Goal: Information Seeking & Learning: Compare options

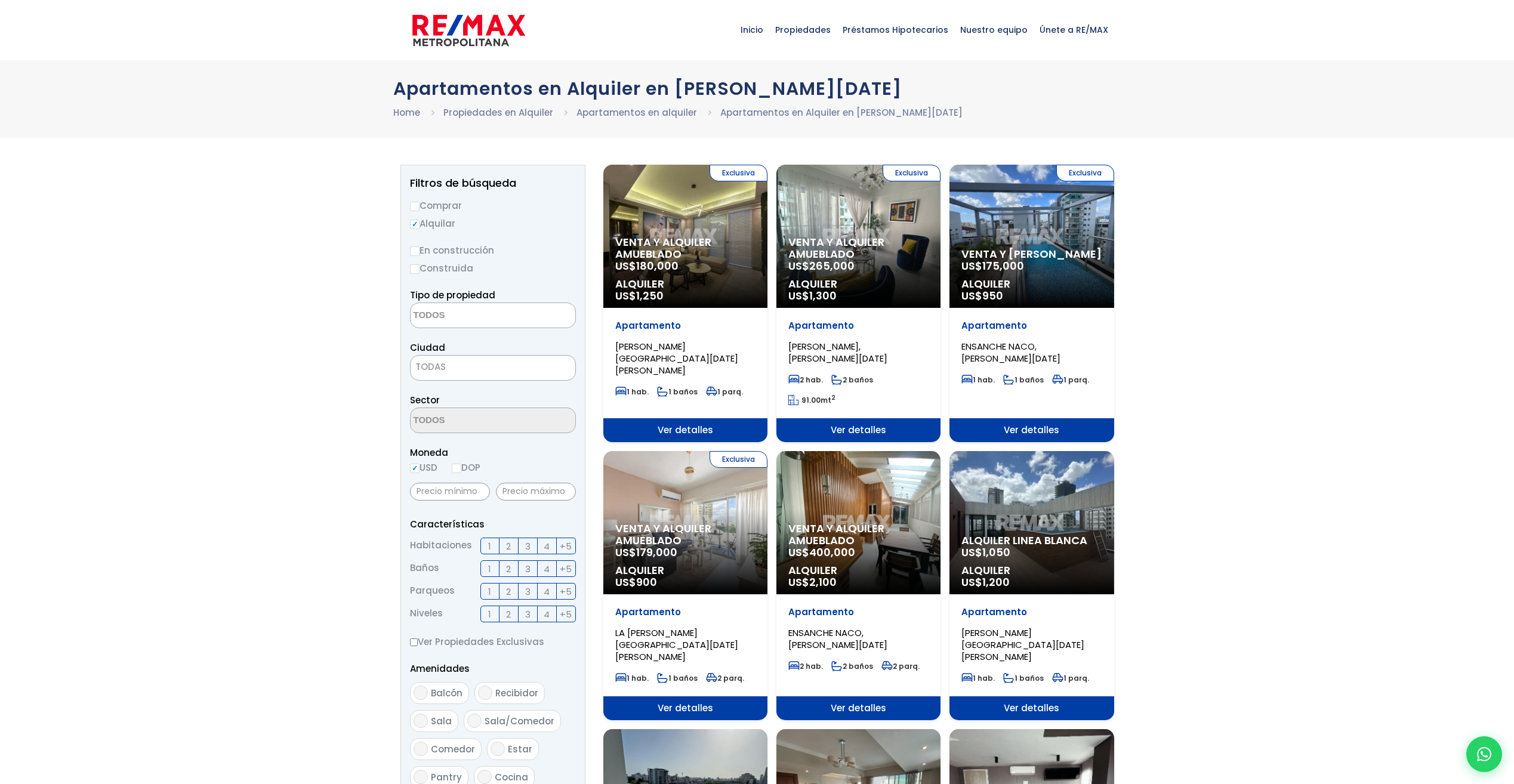
select select
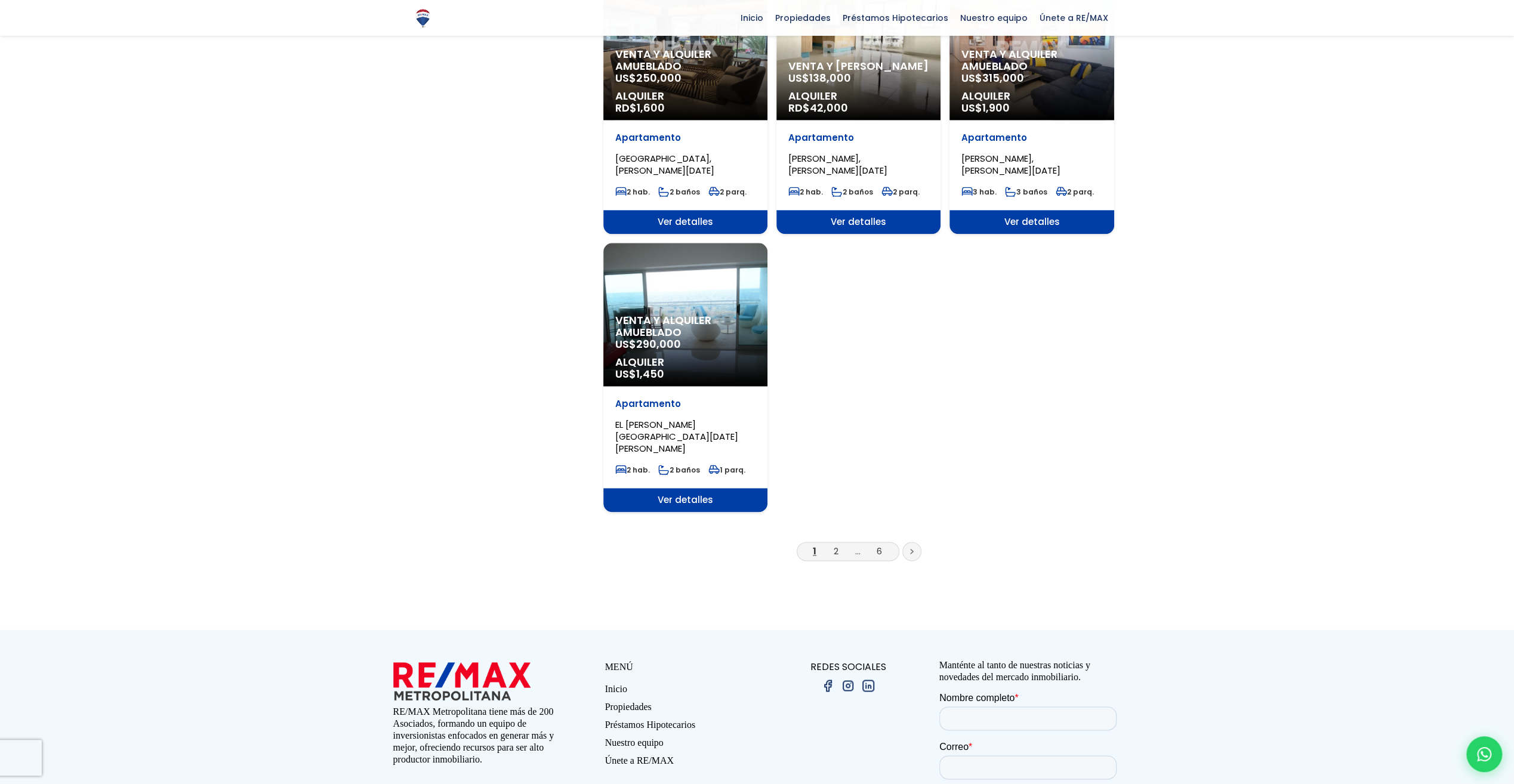
scroll to position [1312, 0]
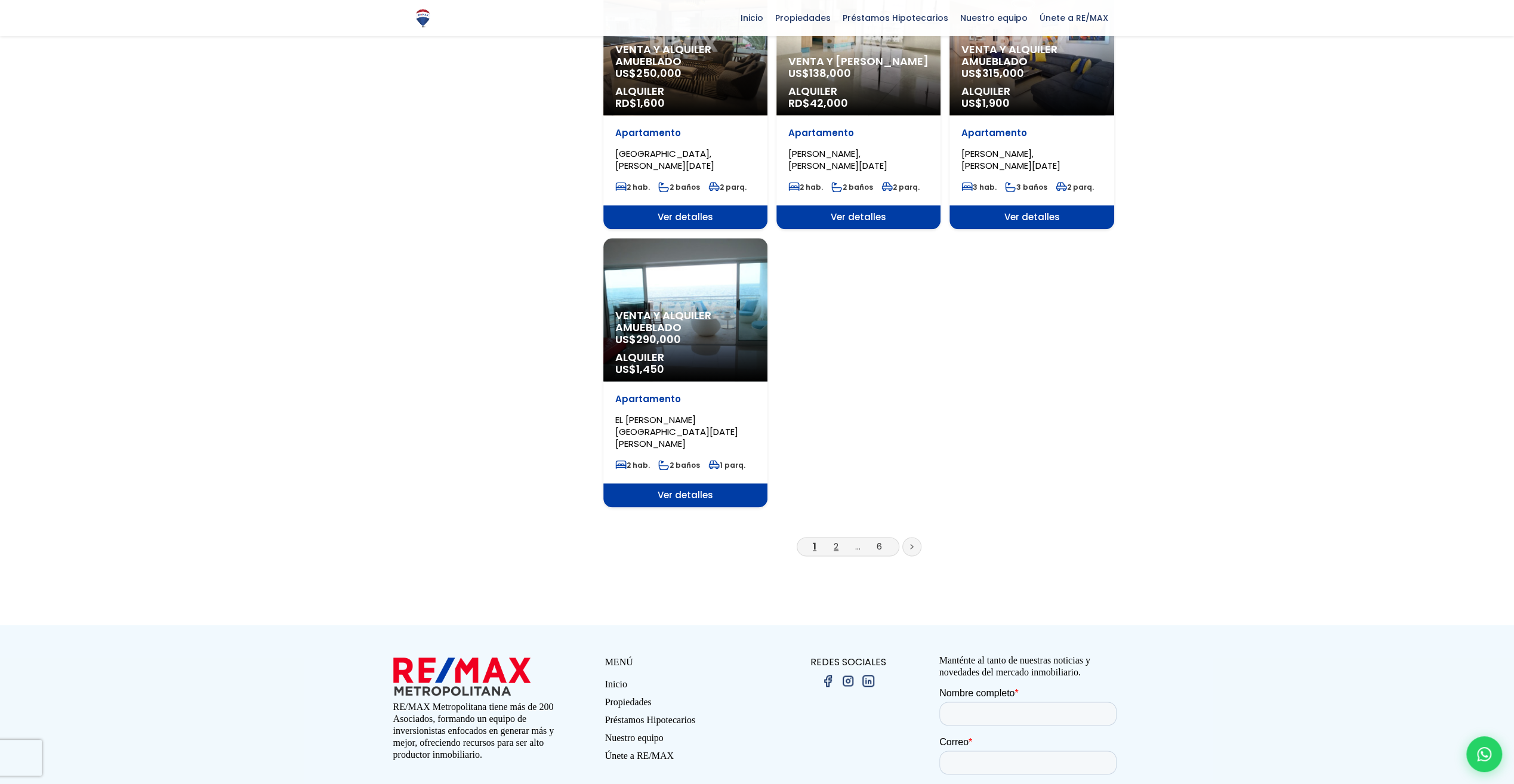
click at [834, 540] on link "2" at bounding box center [836, 546] width 5 height 12
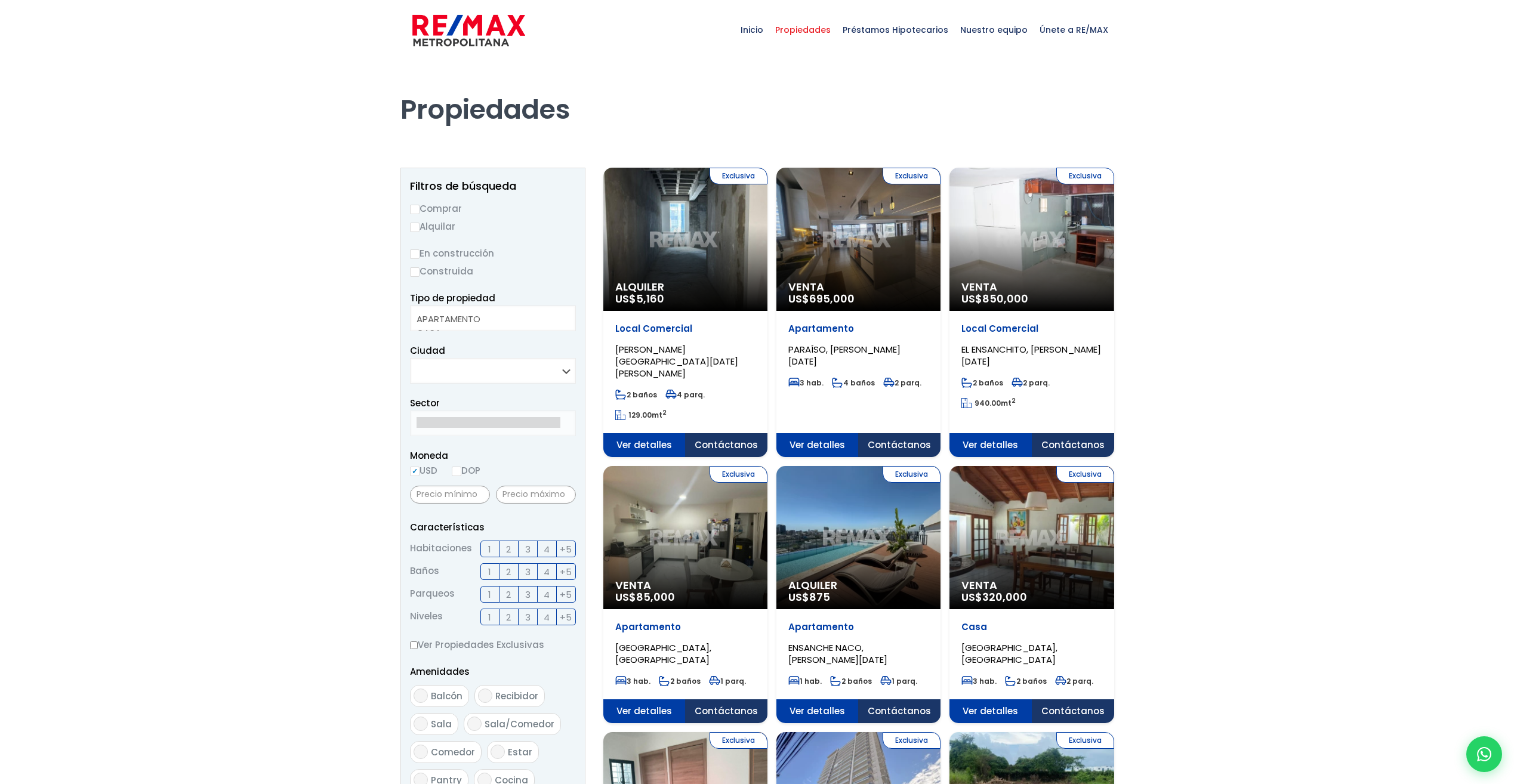
select select
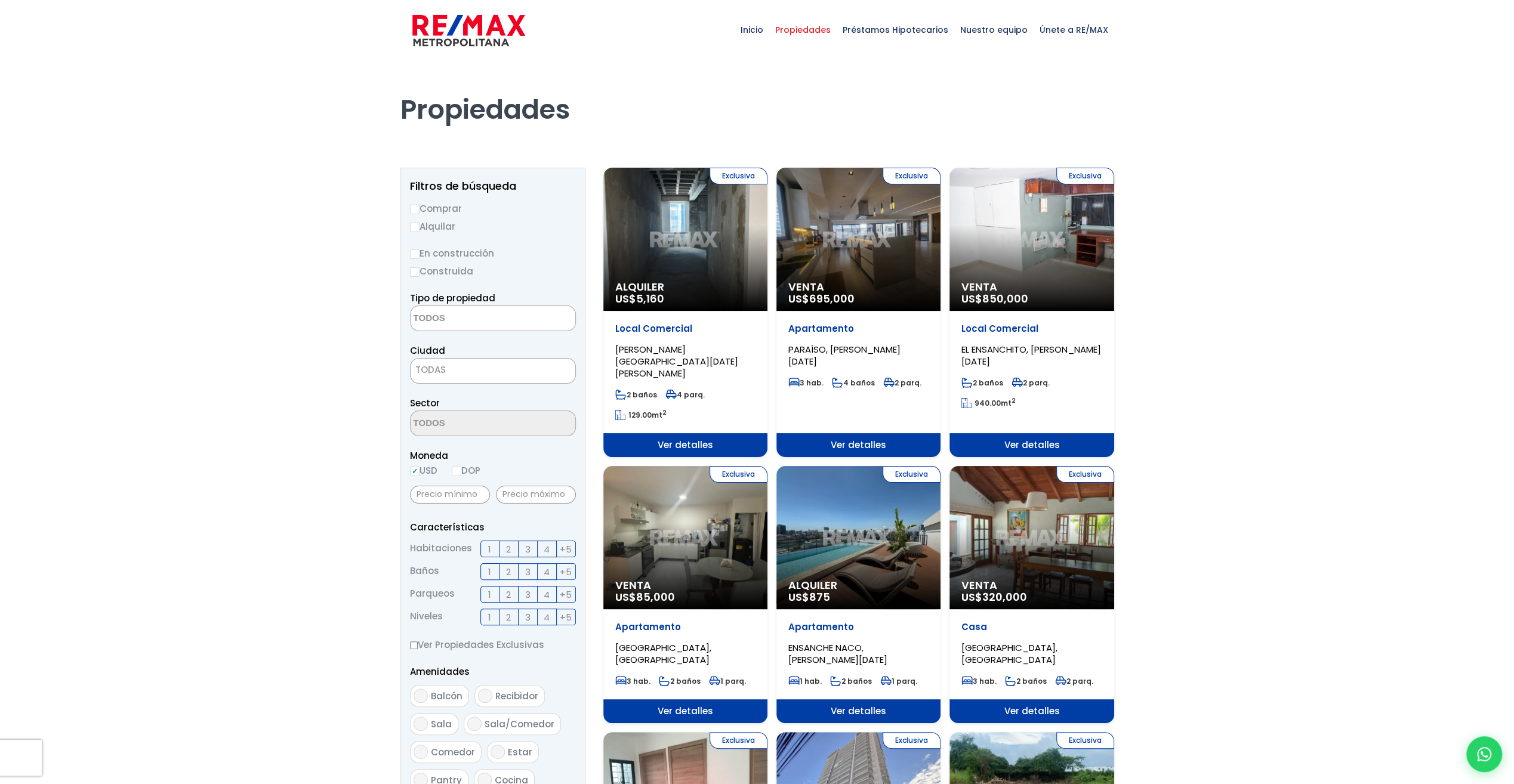
click at [414, 226] on input "Alquilar" at bounding box center [414, 227] width 10 height 10
radio input "true"
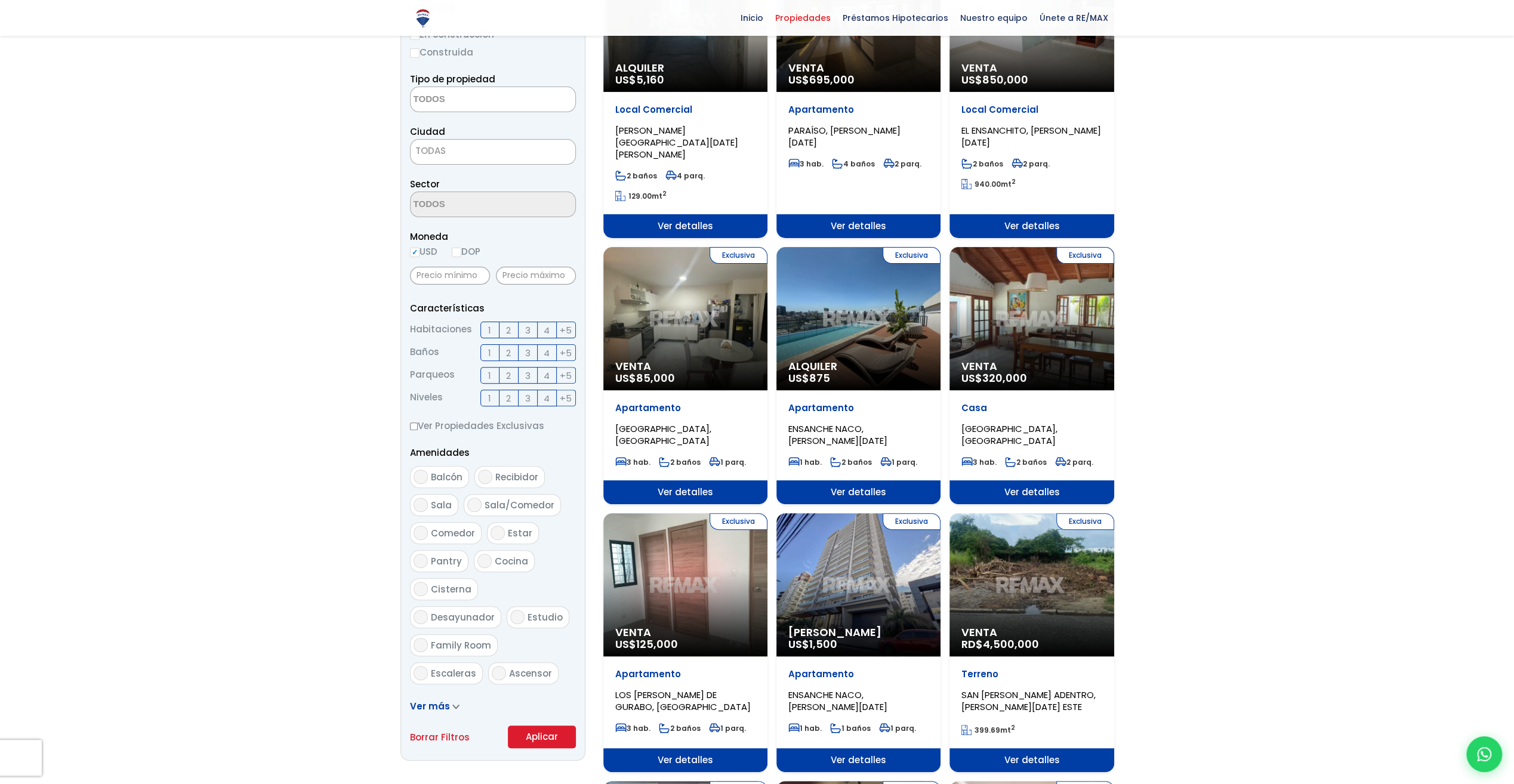
scroll to position [239, 0]
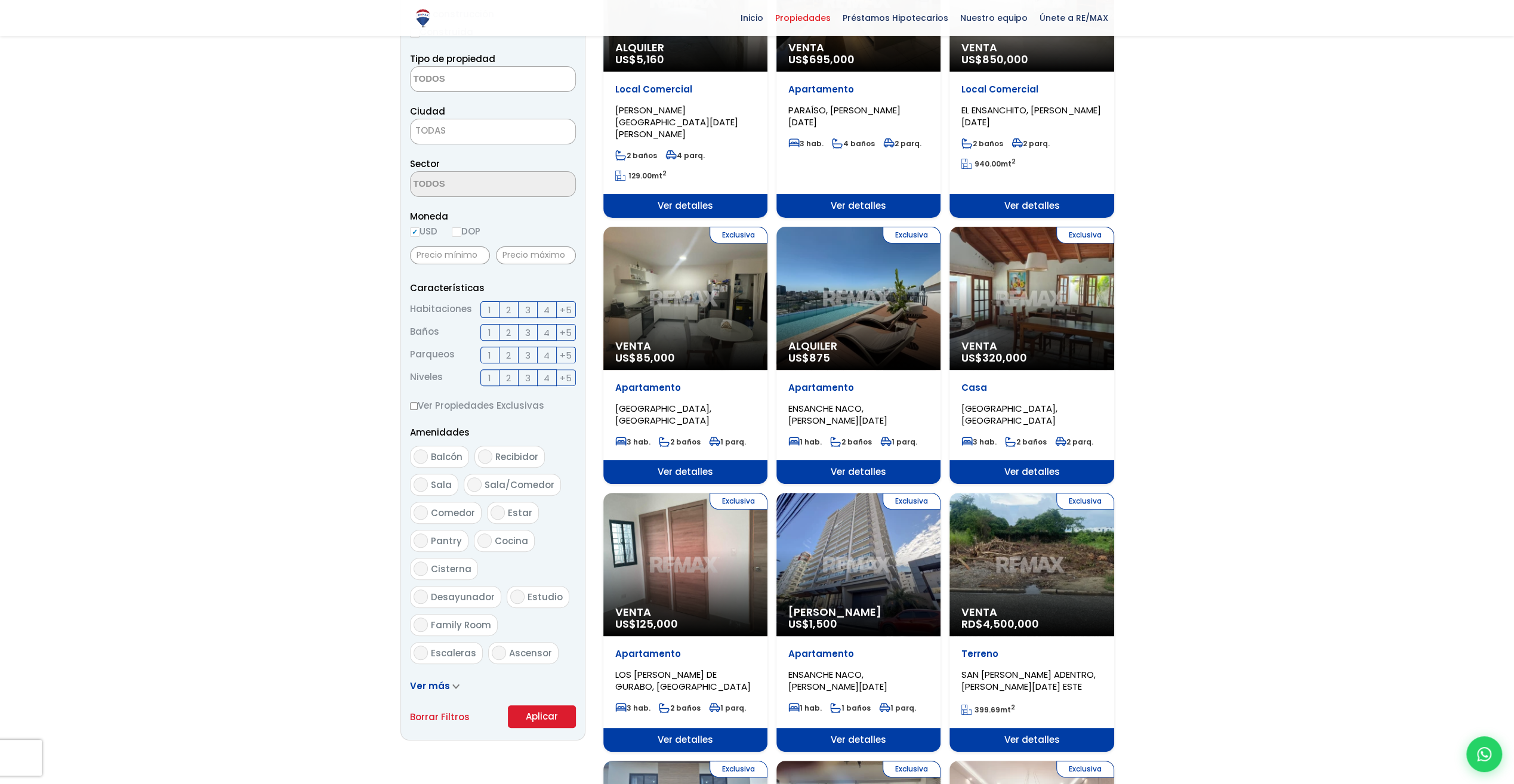
click at [537, 714] on button "Aplicar" at bounding box center [542, 716] width 68 height 23
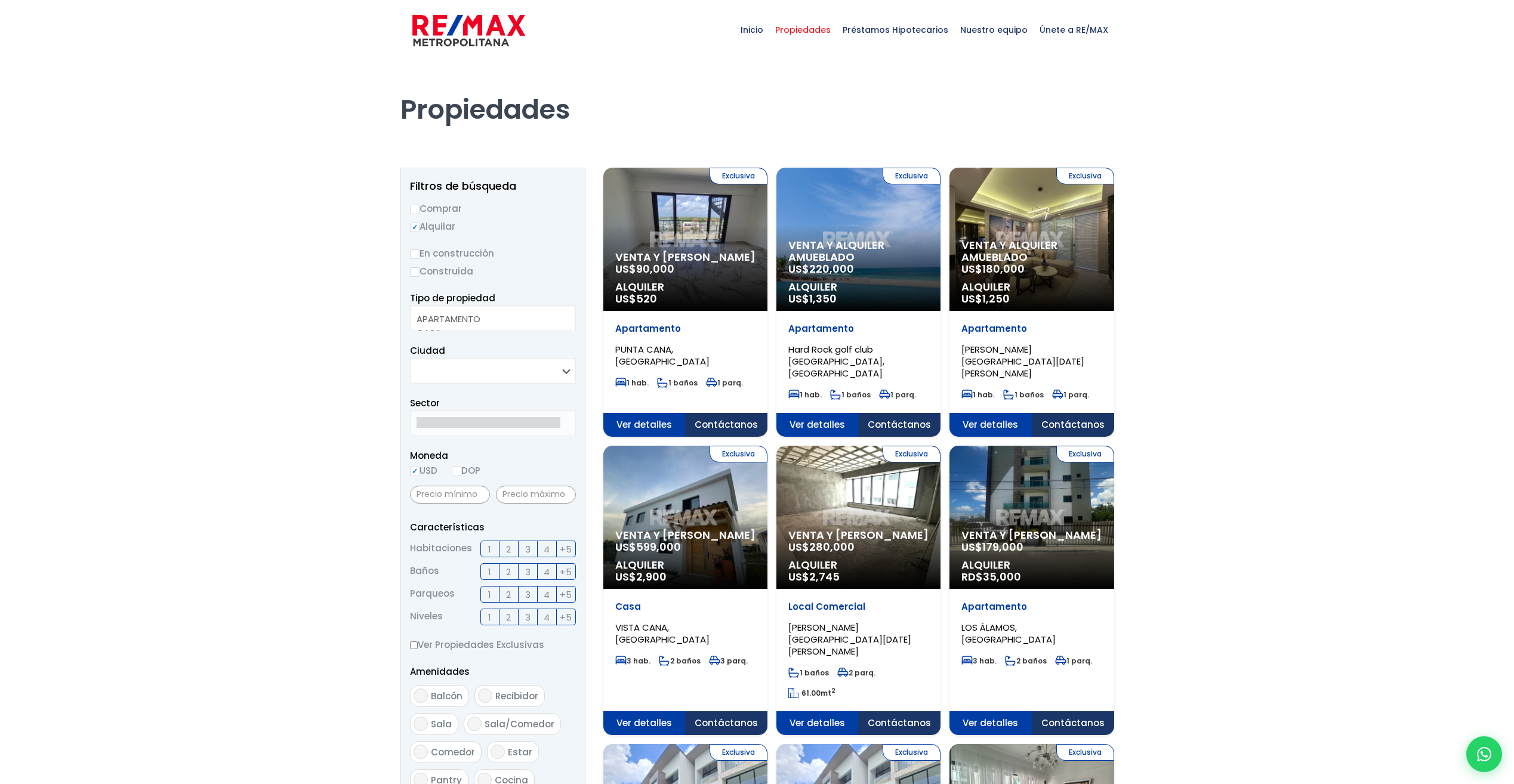
select select
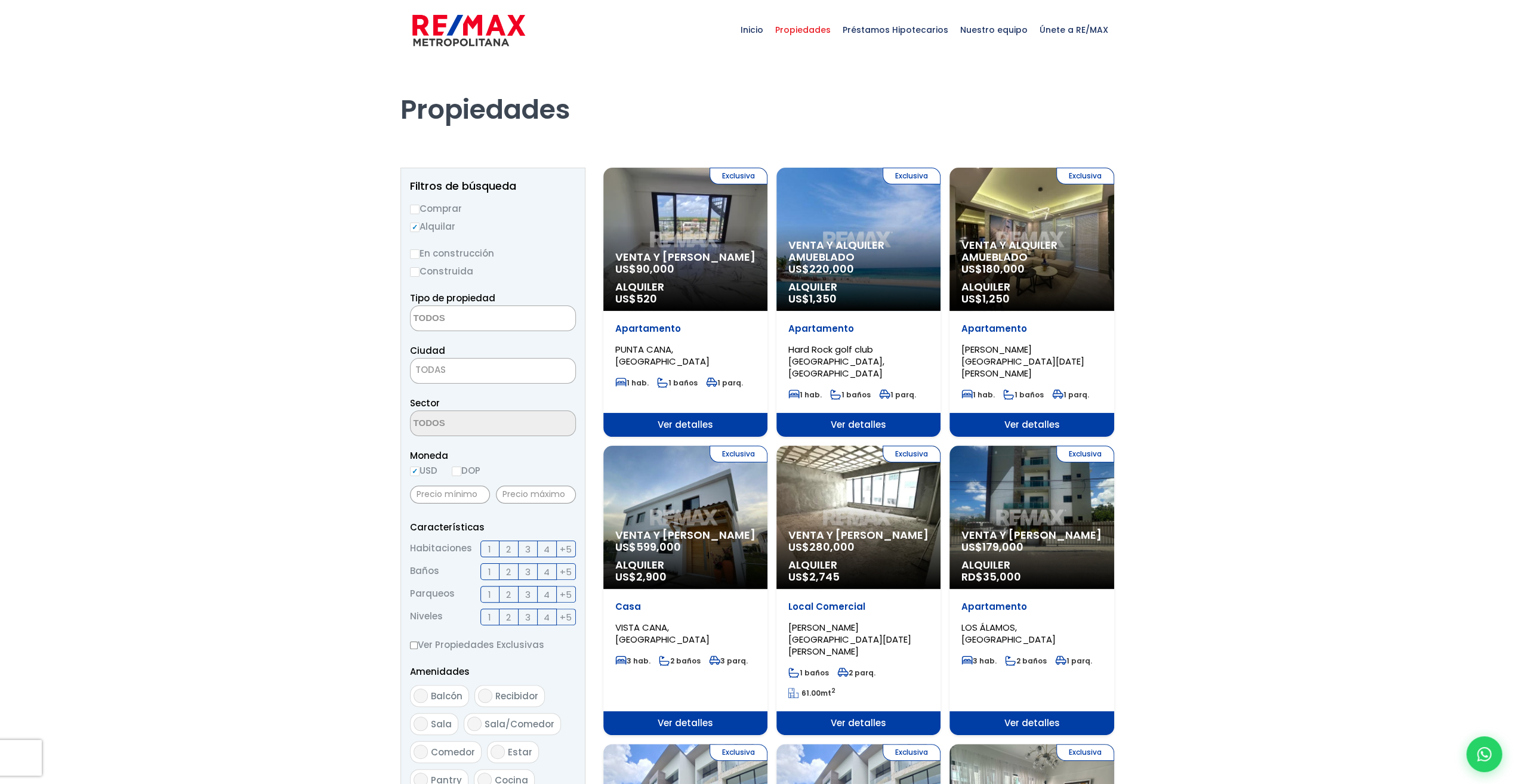
click at [453, 369] on span "TODAS" at bounding box center [492, 370] width 165 height 16
select select "148"
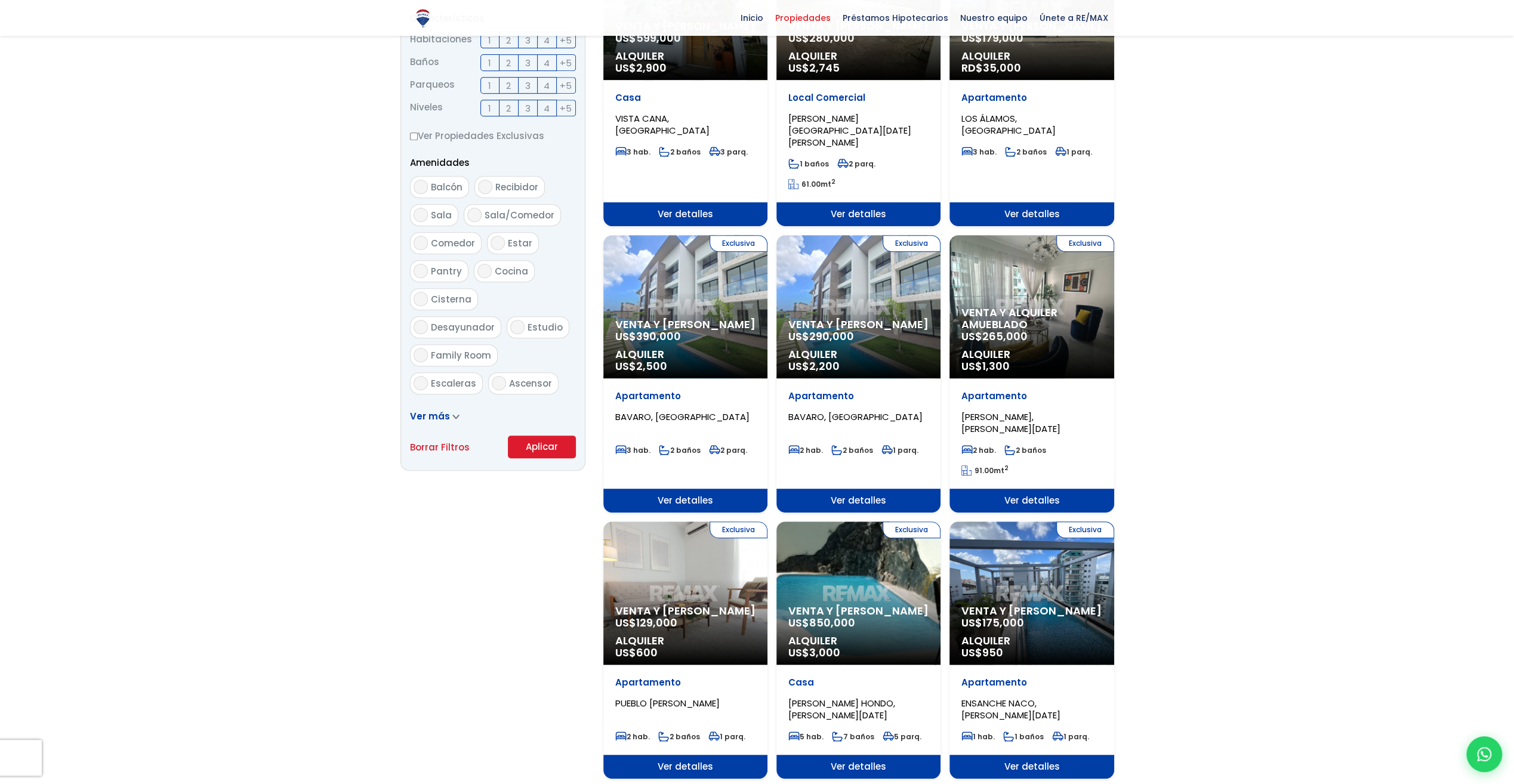
scroll to position [537, 0]
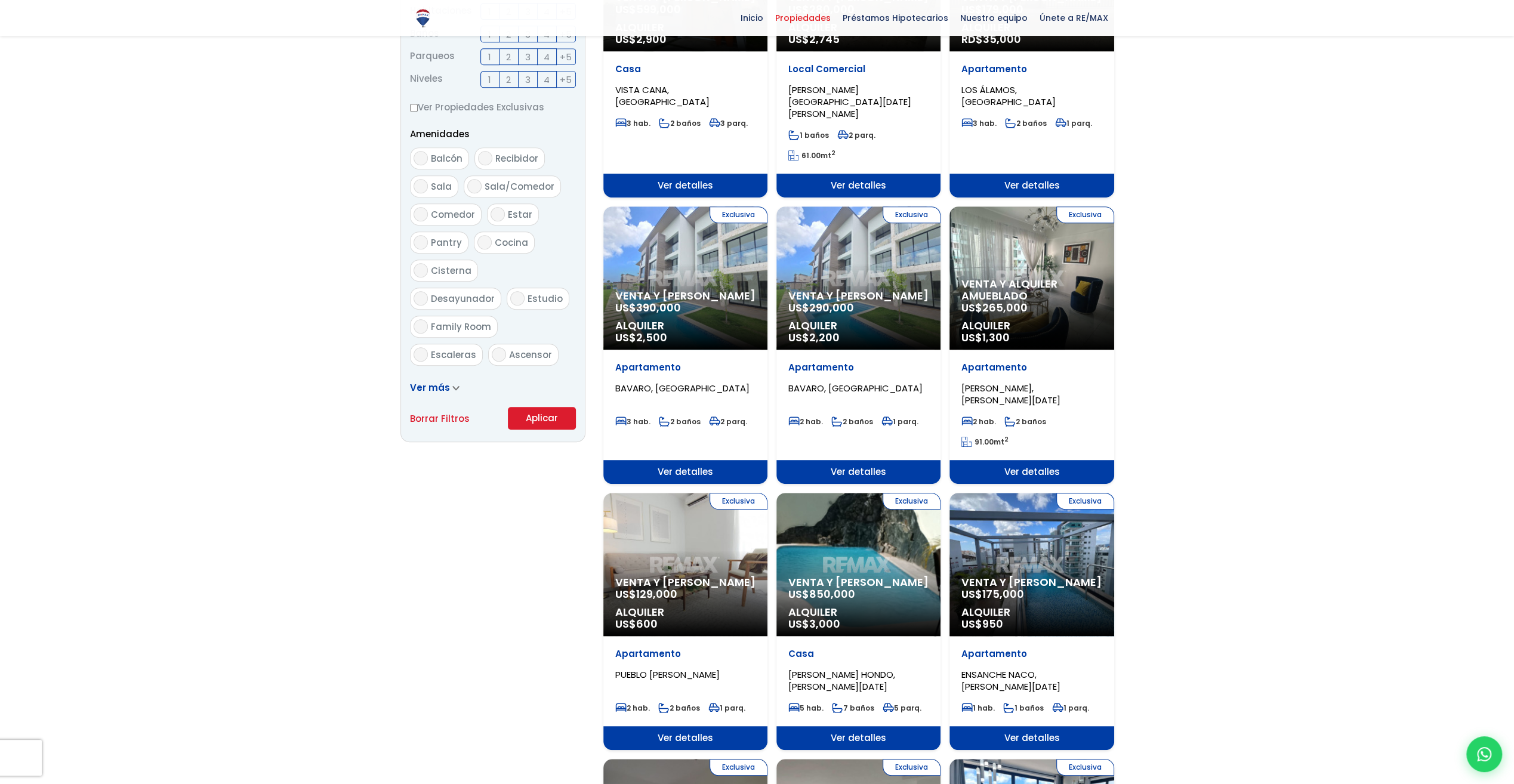
click at [542, 413] on button "Aplicar" at bounding box center [542, 418] width 68 height 23
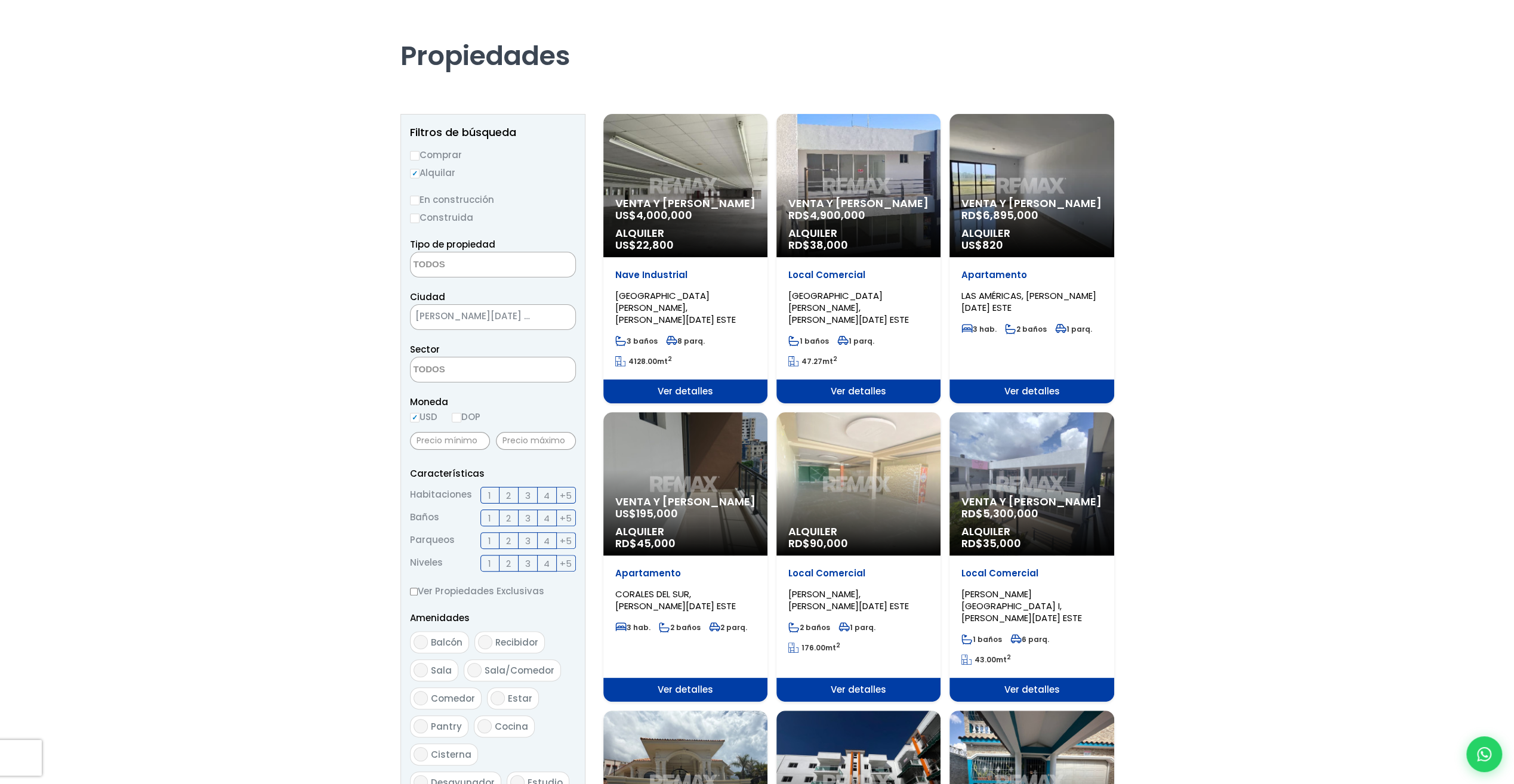
scroll to position [49, 0]
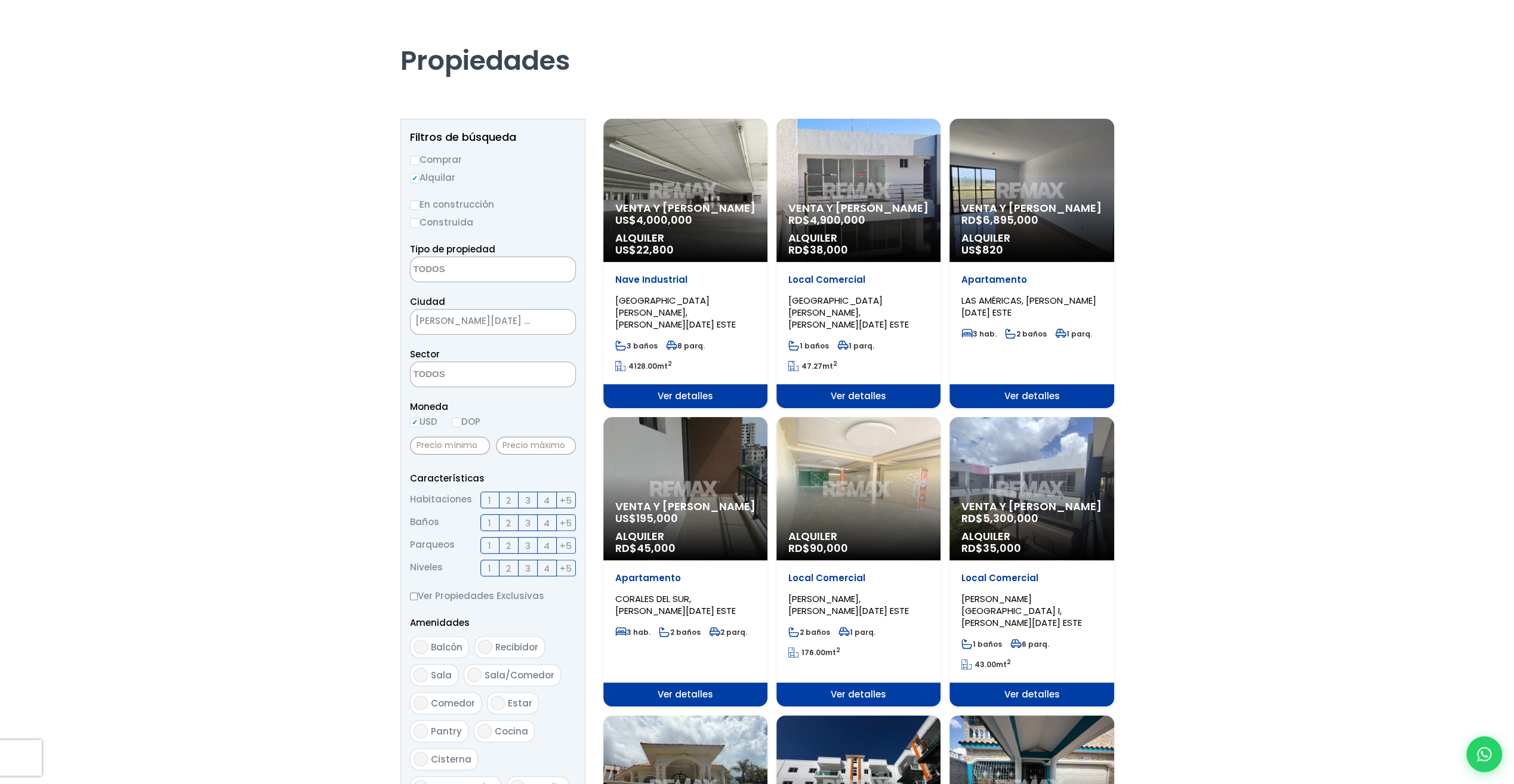
click at [460, 268] on textarea "Search" at bounding box center [468, 270] width 116 height 26
click at [463, 292] on li "APARTAMENTO" at bounding box center [492, 293] width 165 height 22
select select "apartment"
click at [470, 374] on textarea "Search" at bounding box center [468, 375] width 116 height 26
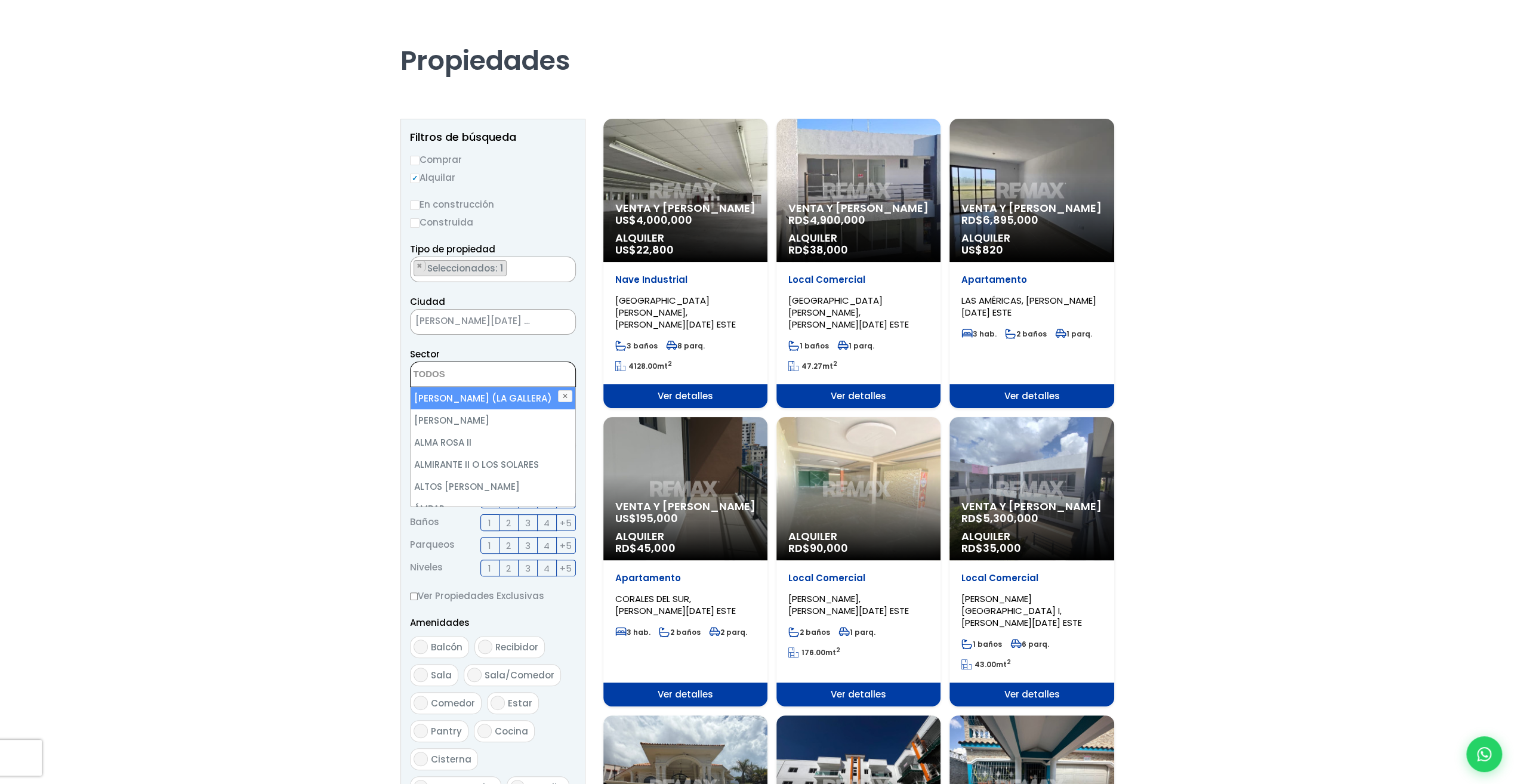
click at [461, 373] on textarea "Search" at bounding box center [468, 375] width 116 height 26
click at [521, 316] on span "[PERSON_NAME][DATE] ESTE" at bounding box center [477, 321] width 135 height 16
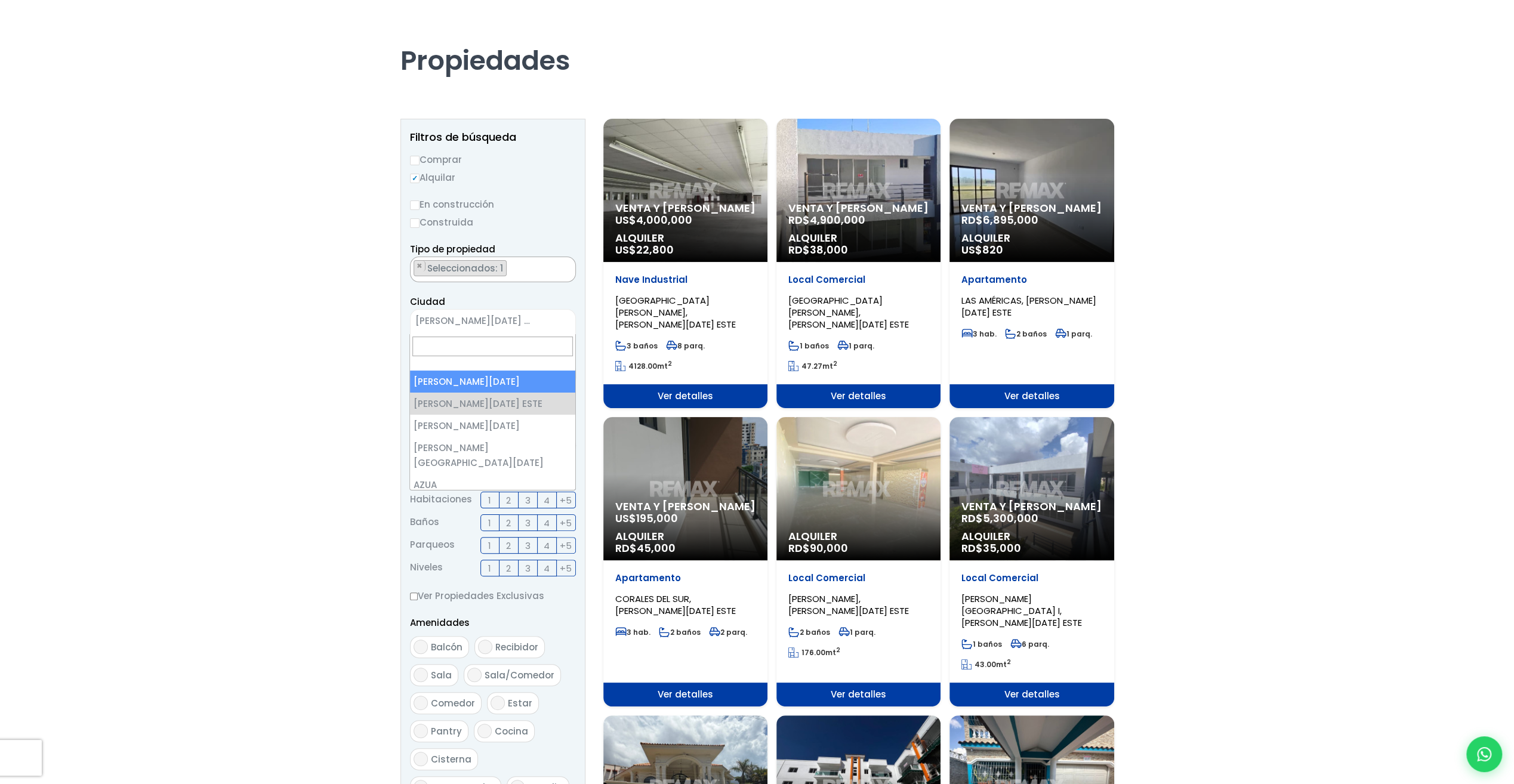
select select "1"
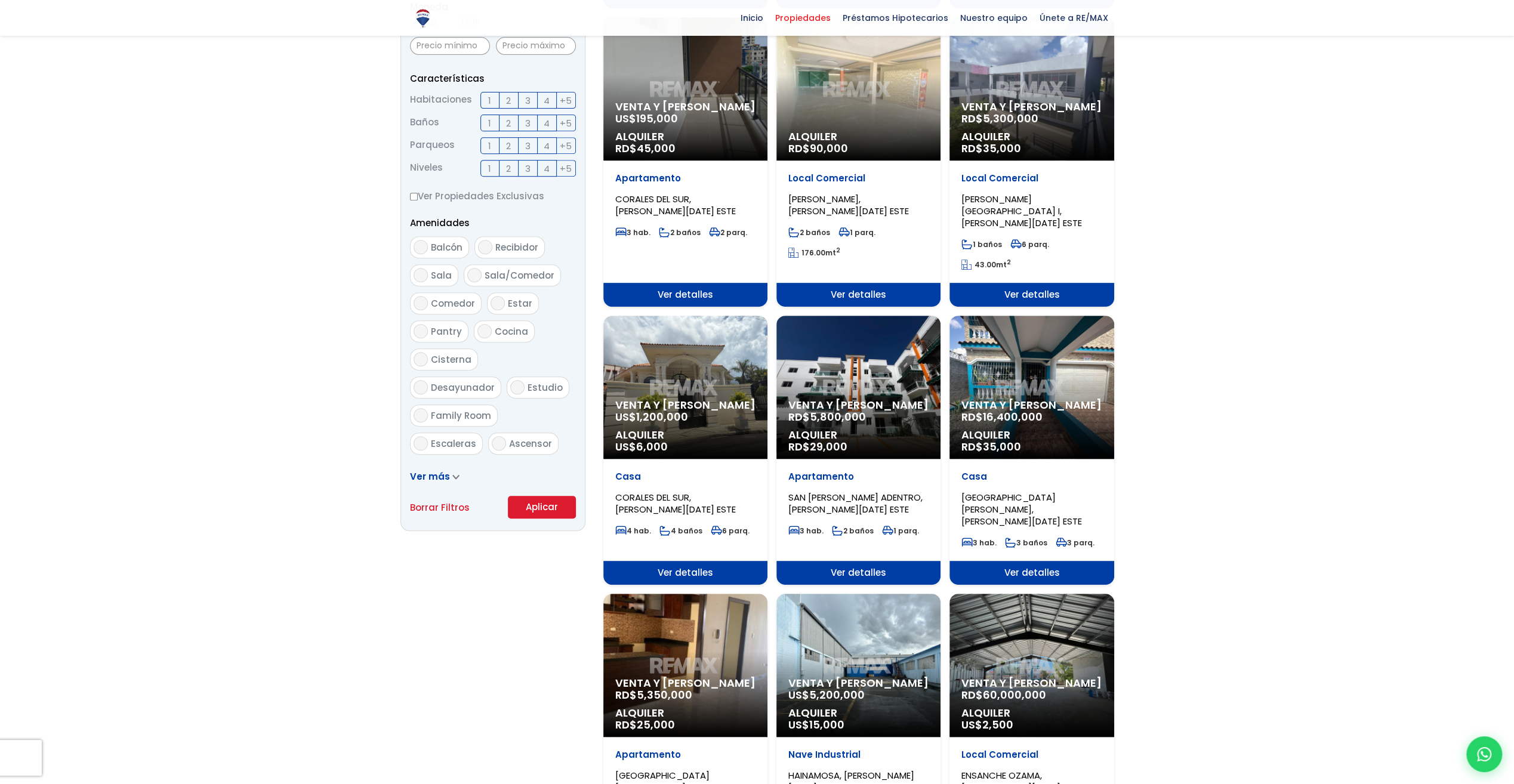
scroll to position [466, 0]
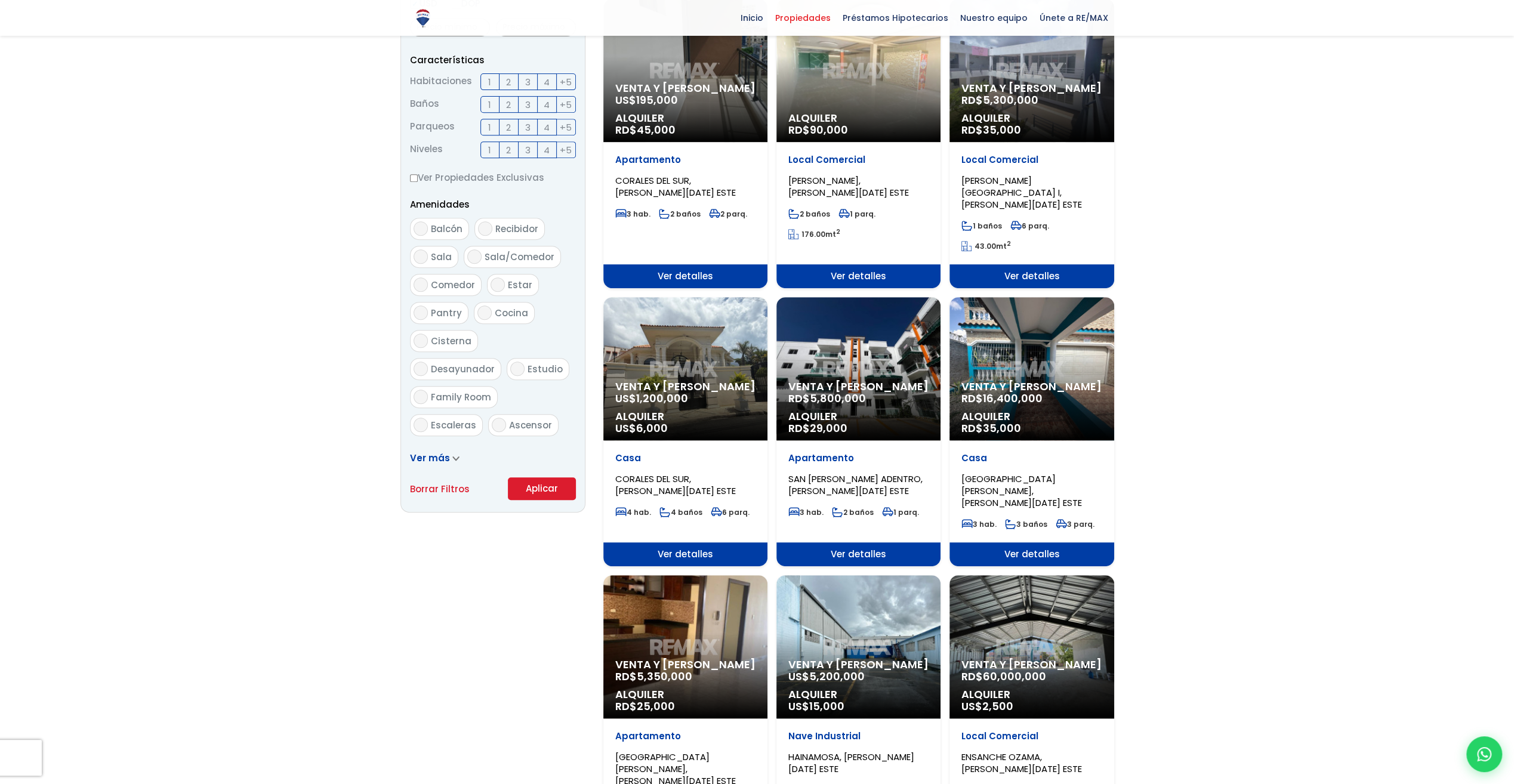
click at [541, 487] on button "Aplicar" at bounding box center [542, 488] width 68 height 23
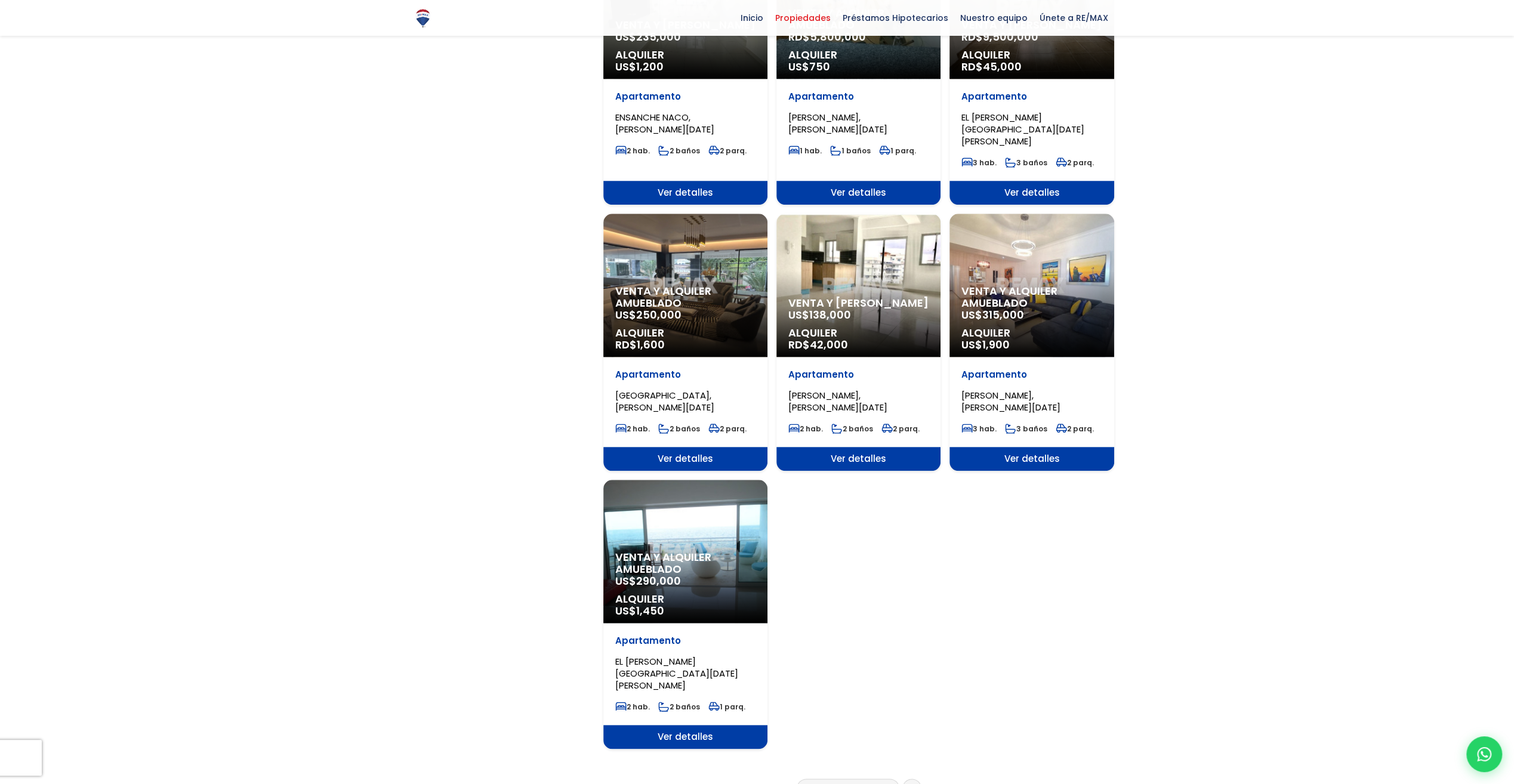
scroll to position [1312, 0]
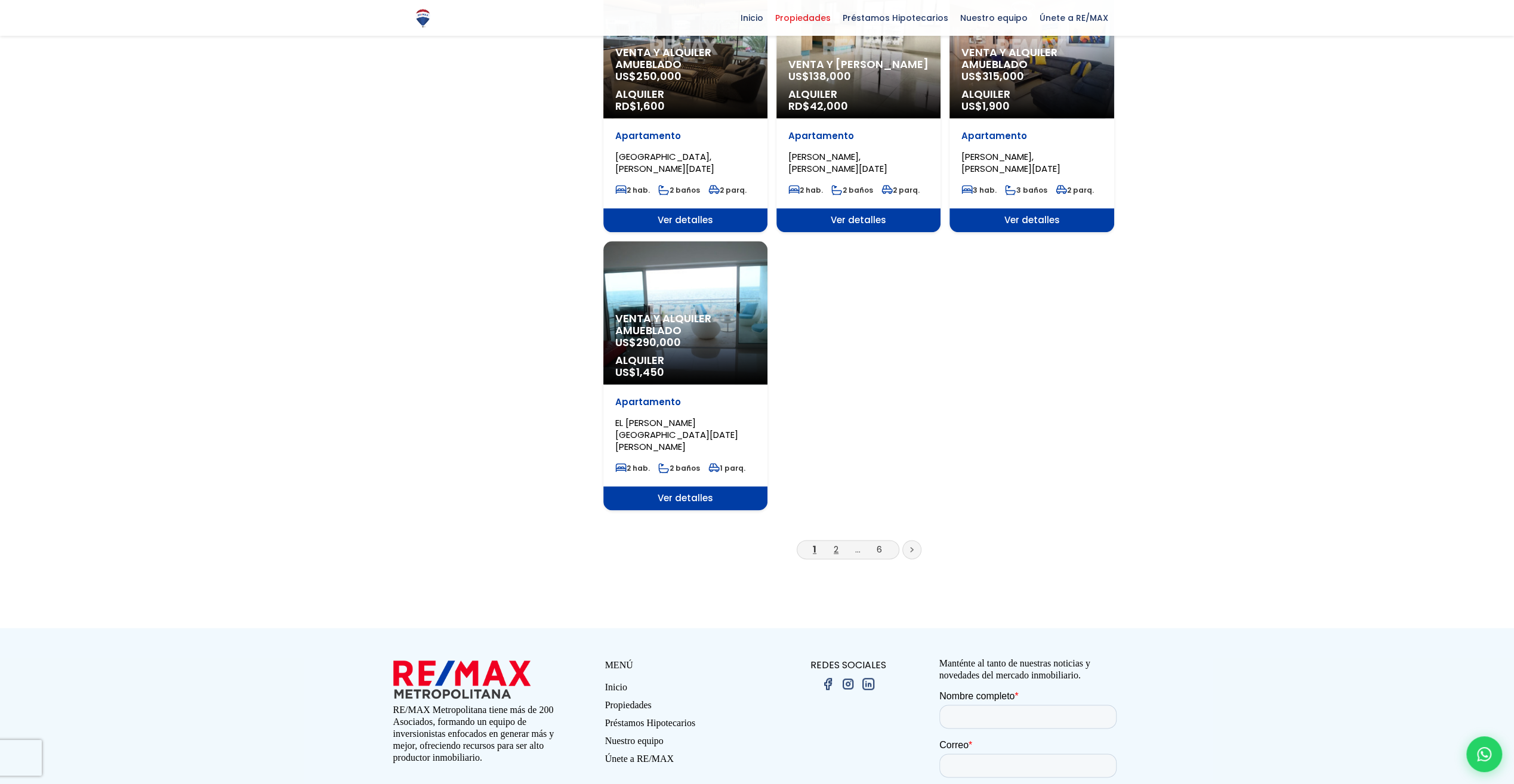
click at [836, 543] on link "2" at bounding box center [836, 549] width 5 height 12
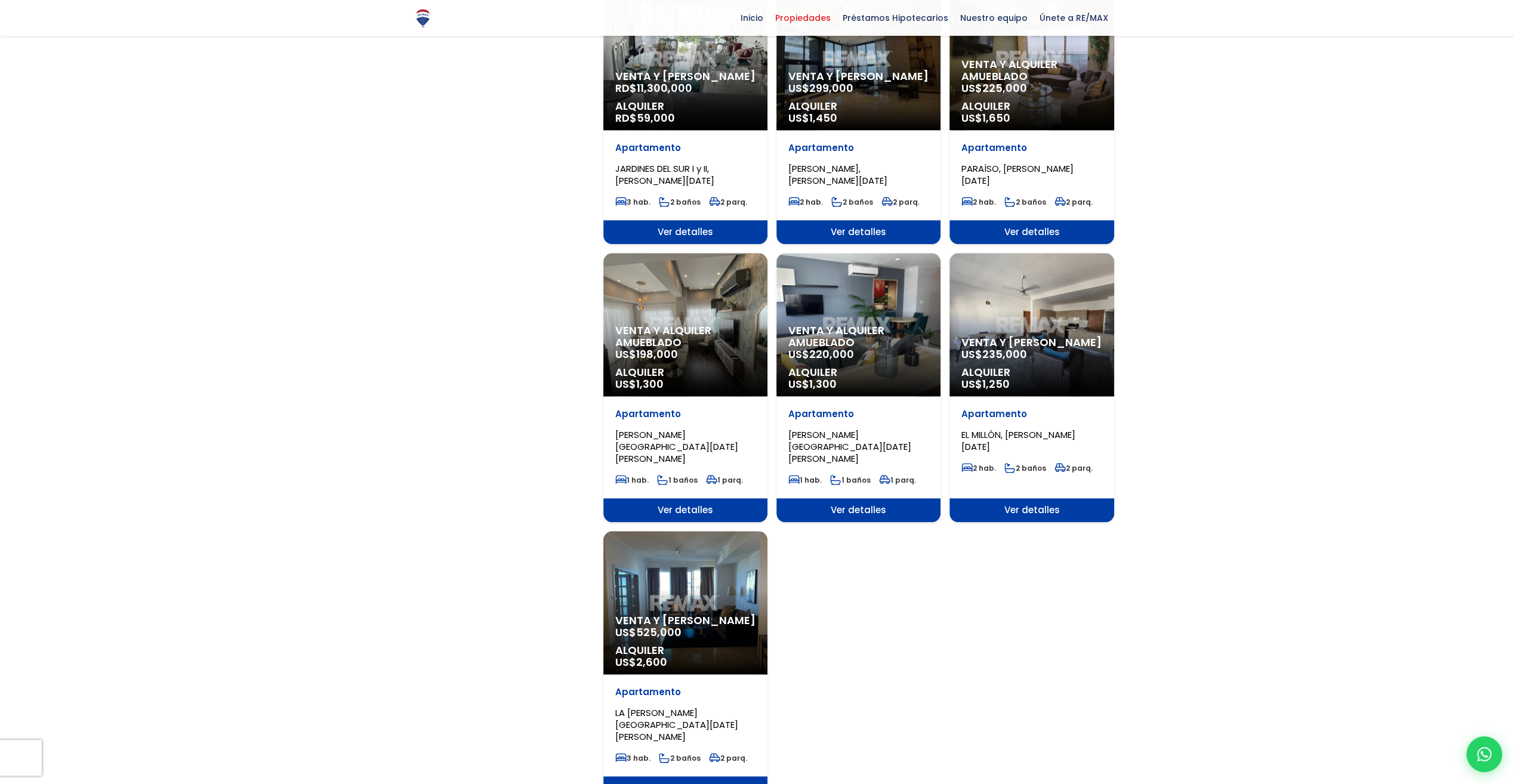
scroll to position [1193, 0]
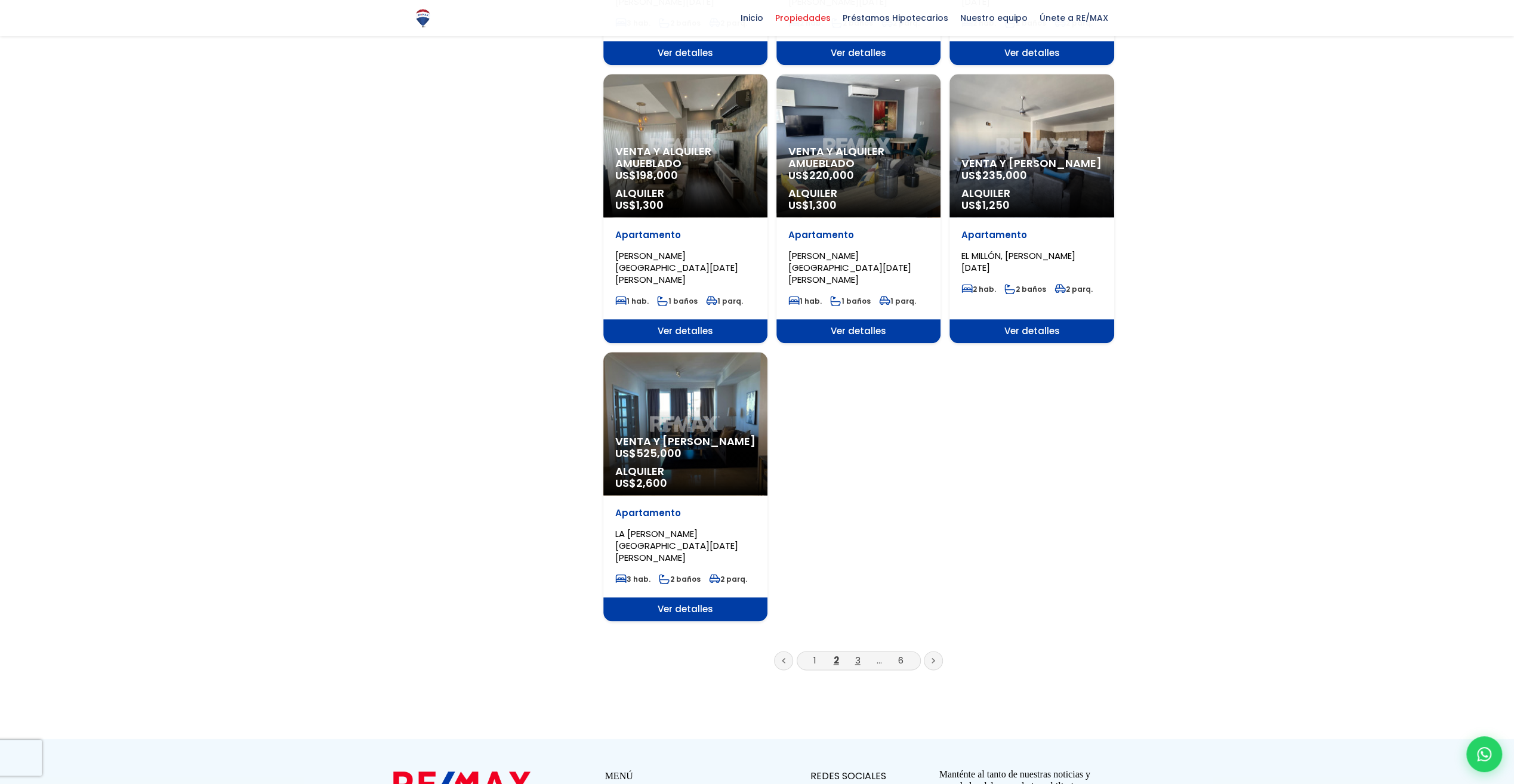
click at [855, 653] on link "3" at bounding box center [858, 660] width 5 height 12
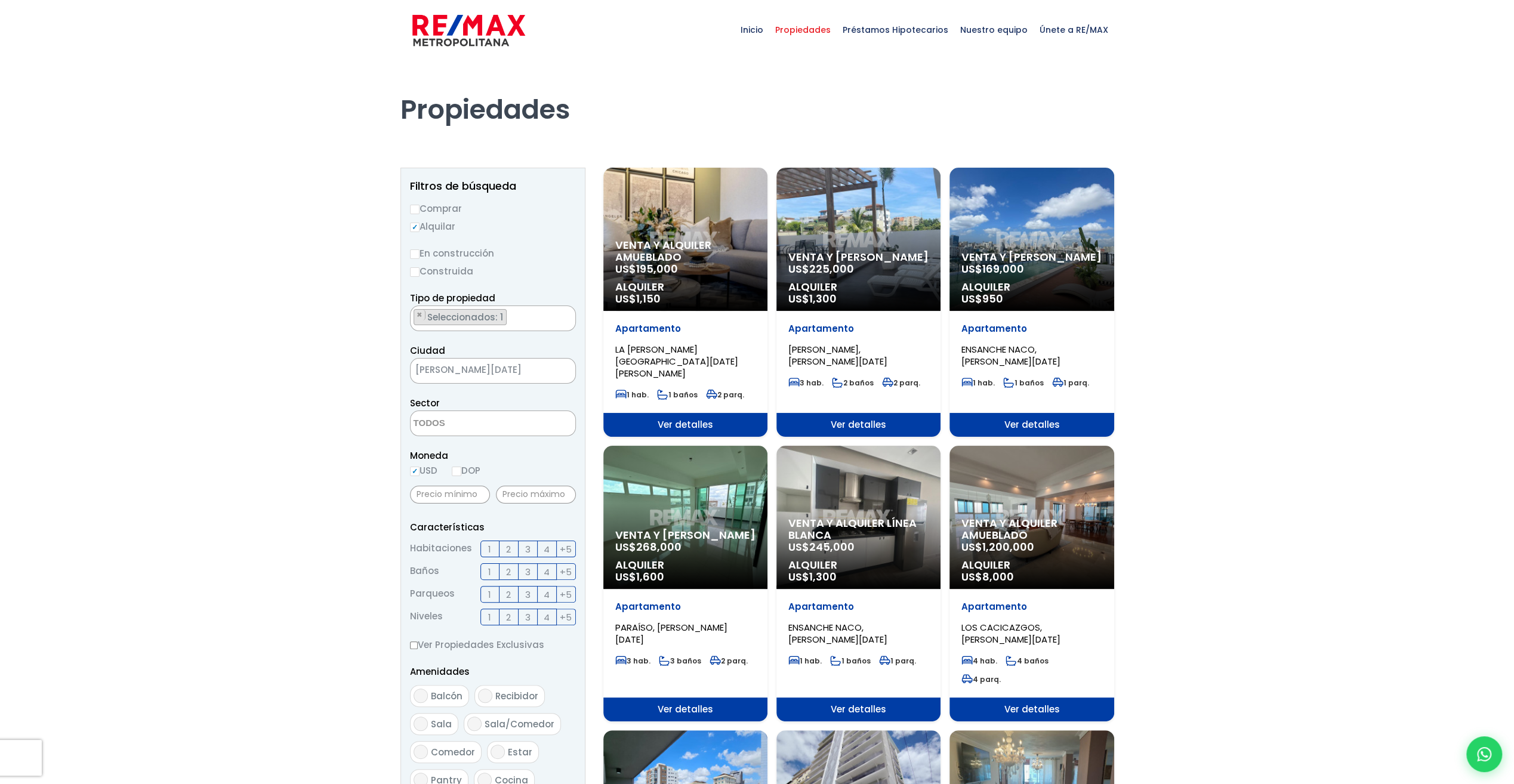
click at [492, 569] on label "1" at bounding box center [490, 571] width 19 height 16
click at [0, 0] on input "1" at bounding box center [0, 0] width 0 height 0
click at [489, 545] on span "1" at bounding box center [490, 549] width 3 height 15
click at [0, 0] on input "1" at bounding box center [0, 0] width 0 height 0
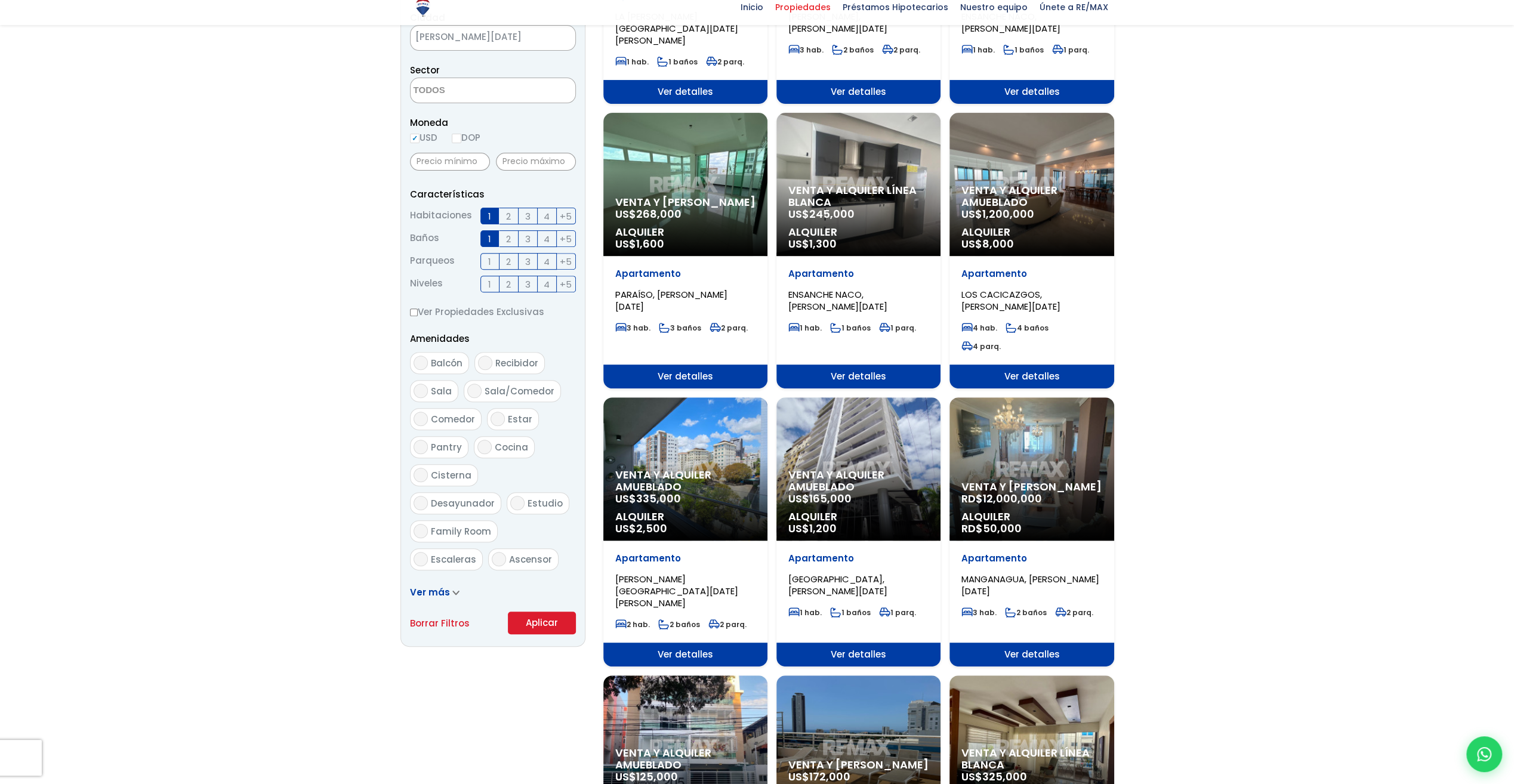
scroll to position [358, 0]
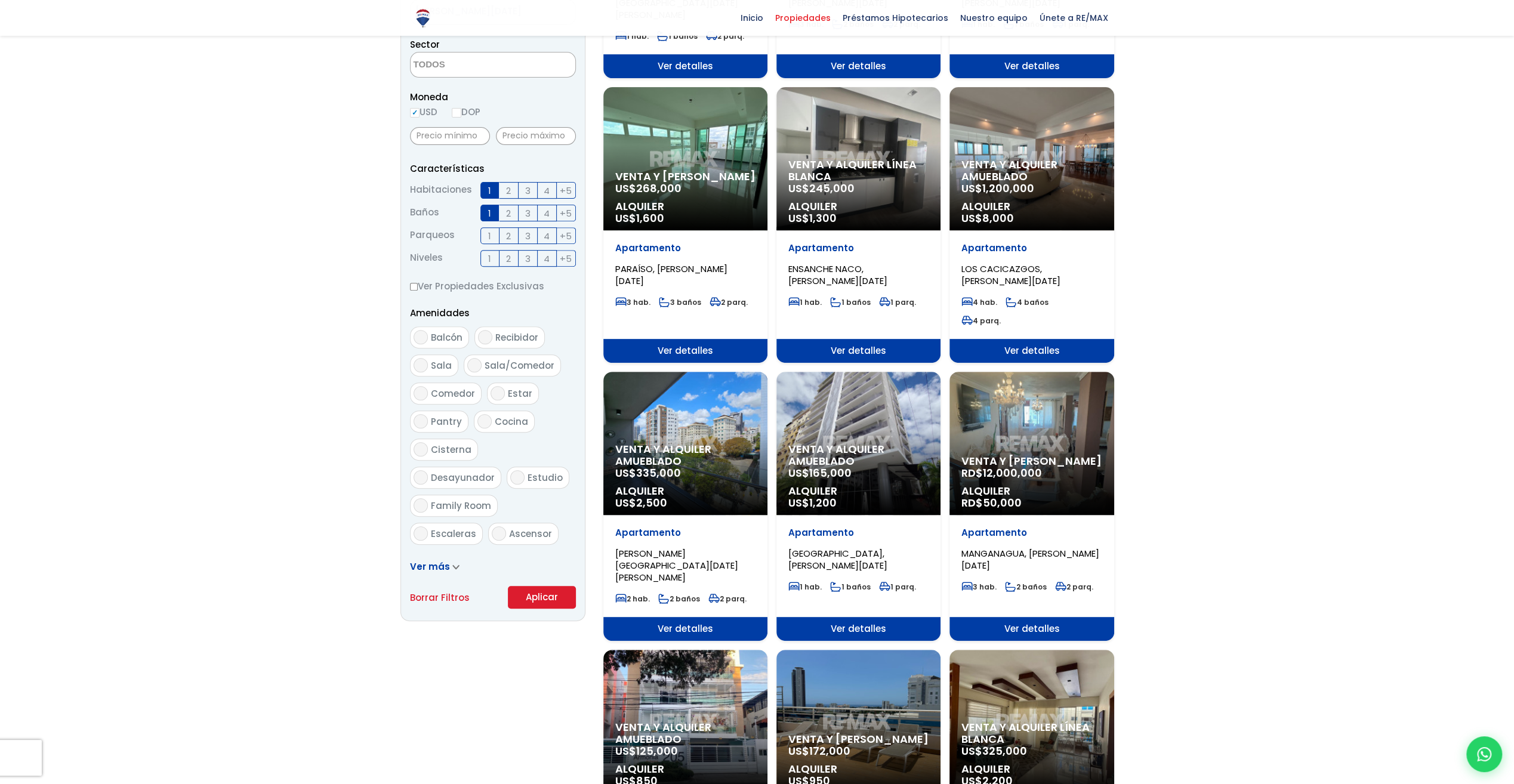
click at [541, 592] on button "Aplicar" at bounding box center [542, 597] width 68 height 23
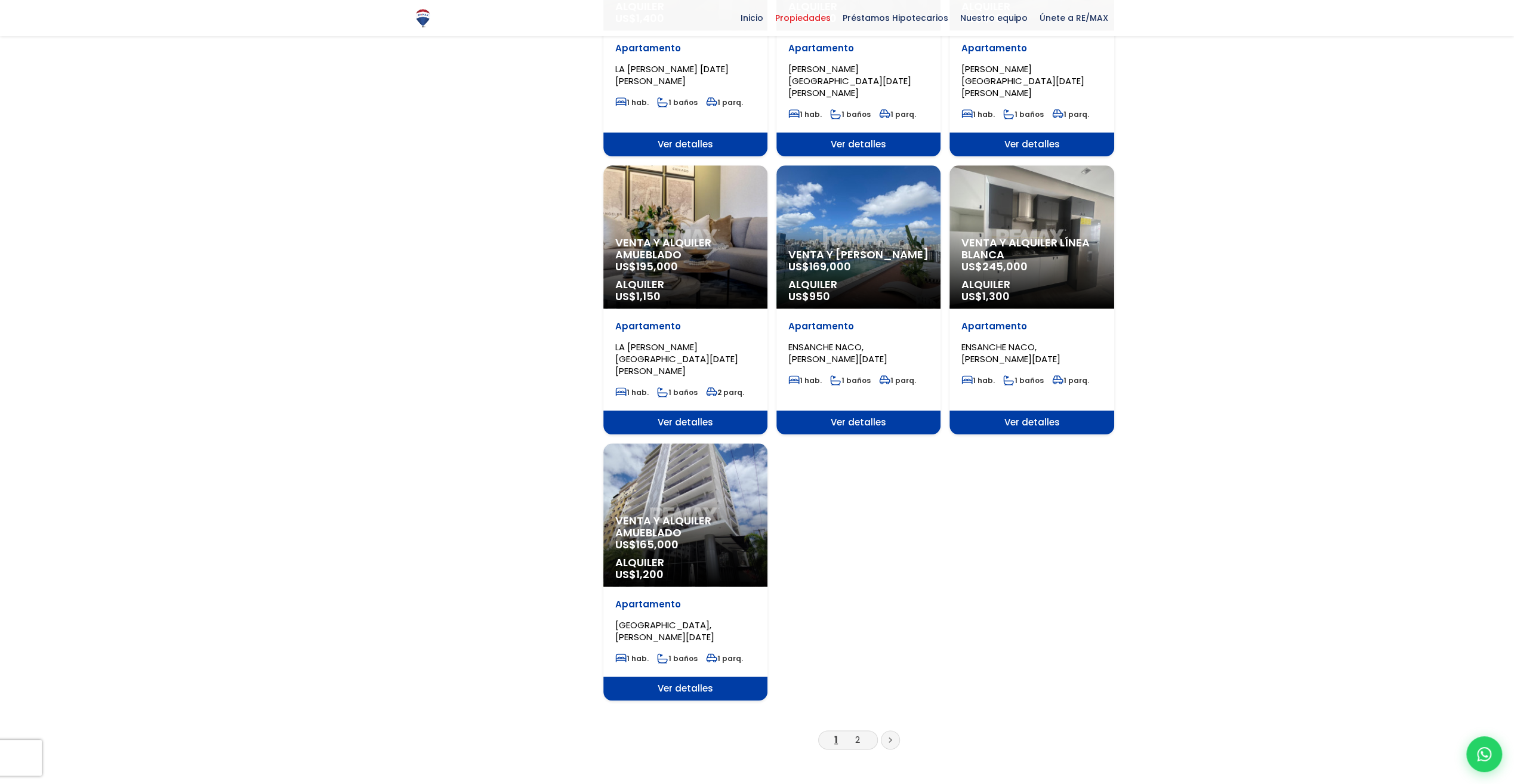
scroll to position [1133, 0]
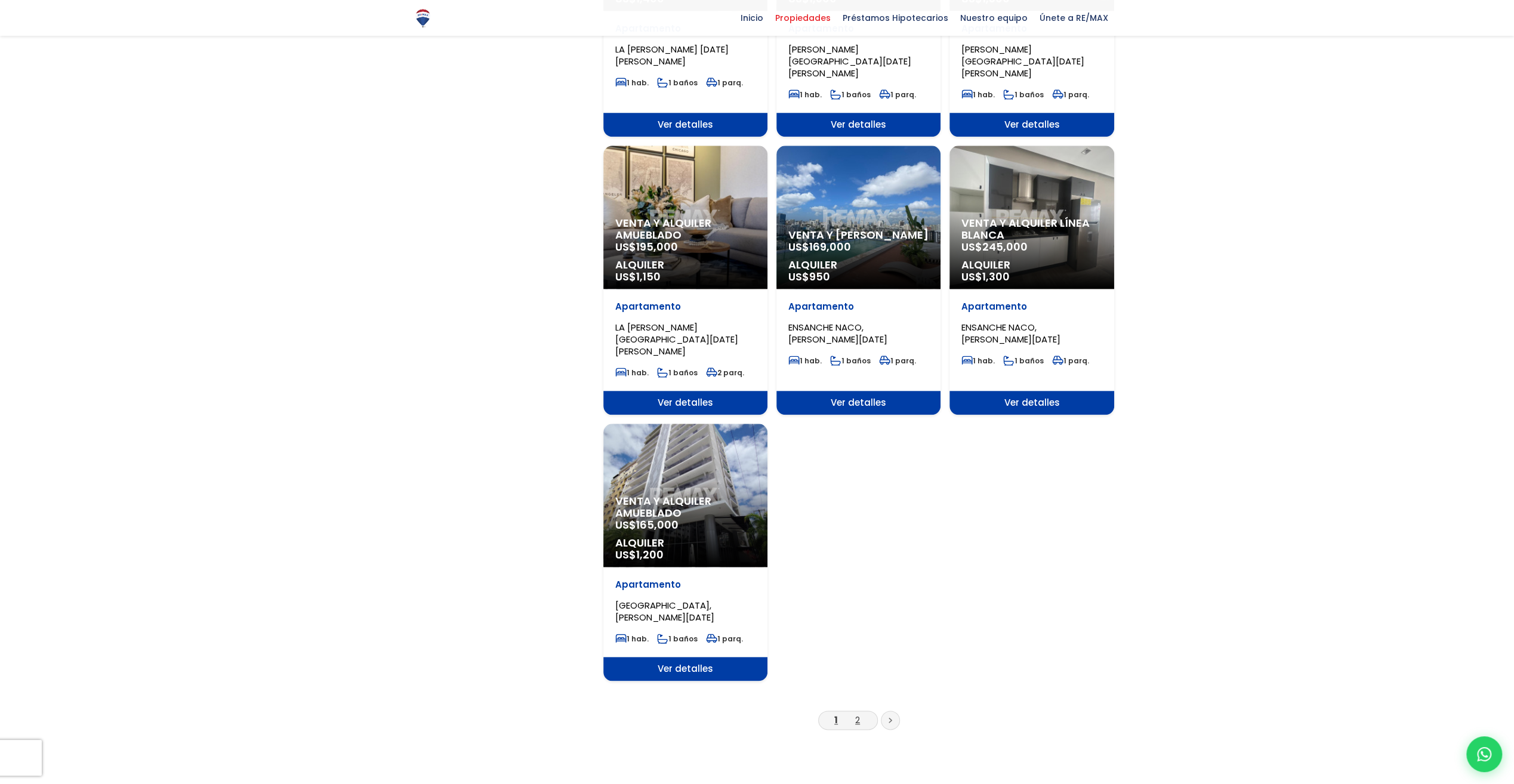
click at [859, 714] on link "2" at bounding box center [857, 720] width 5 height 12
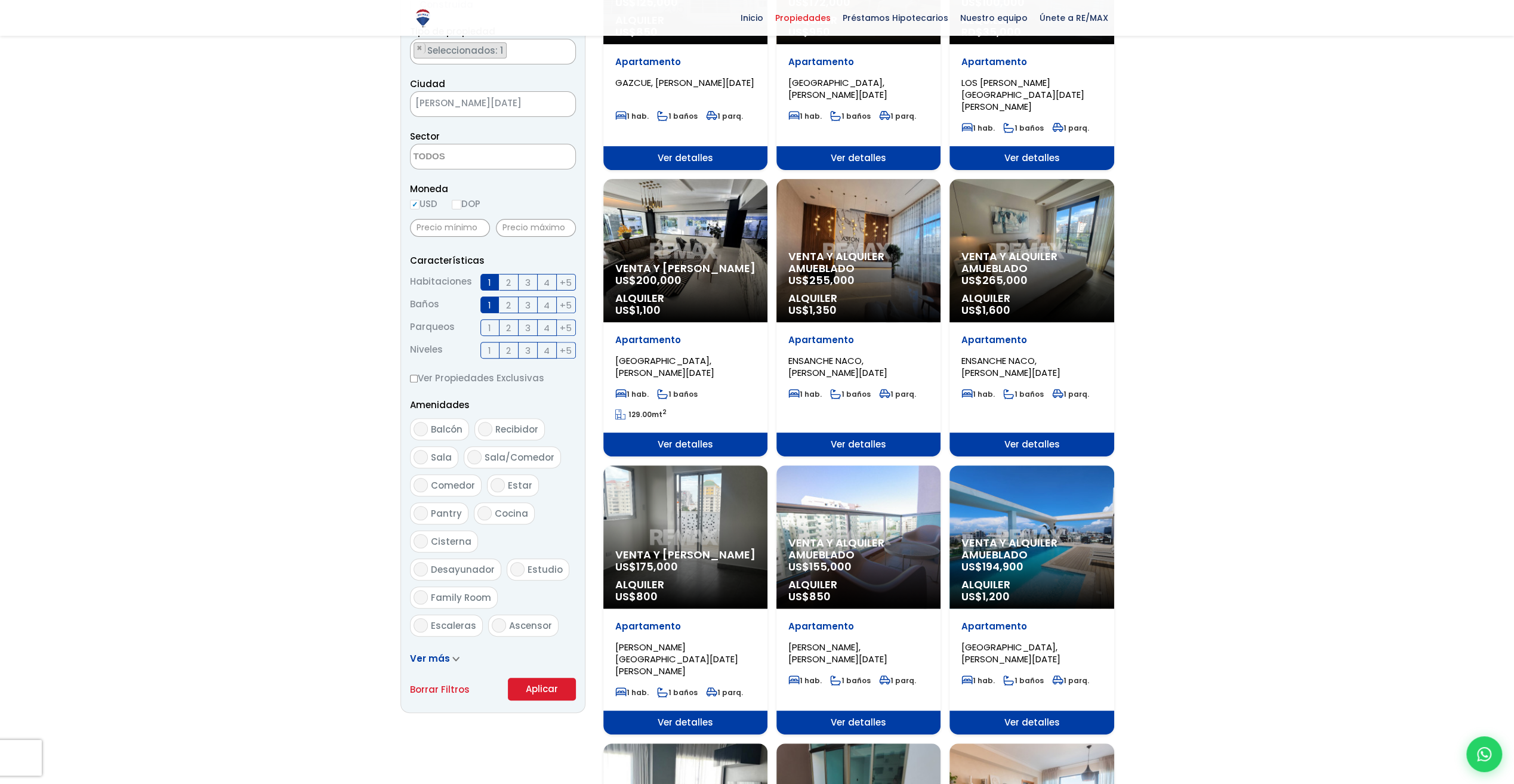
scroll to position [120, 0]
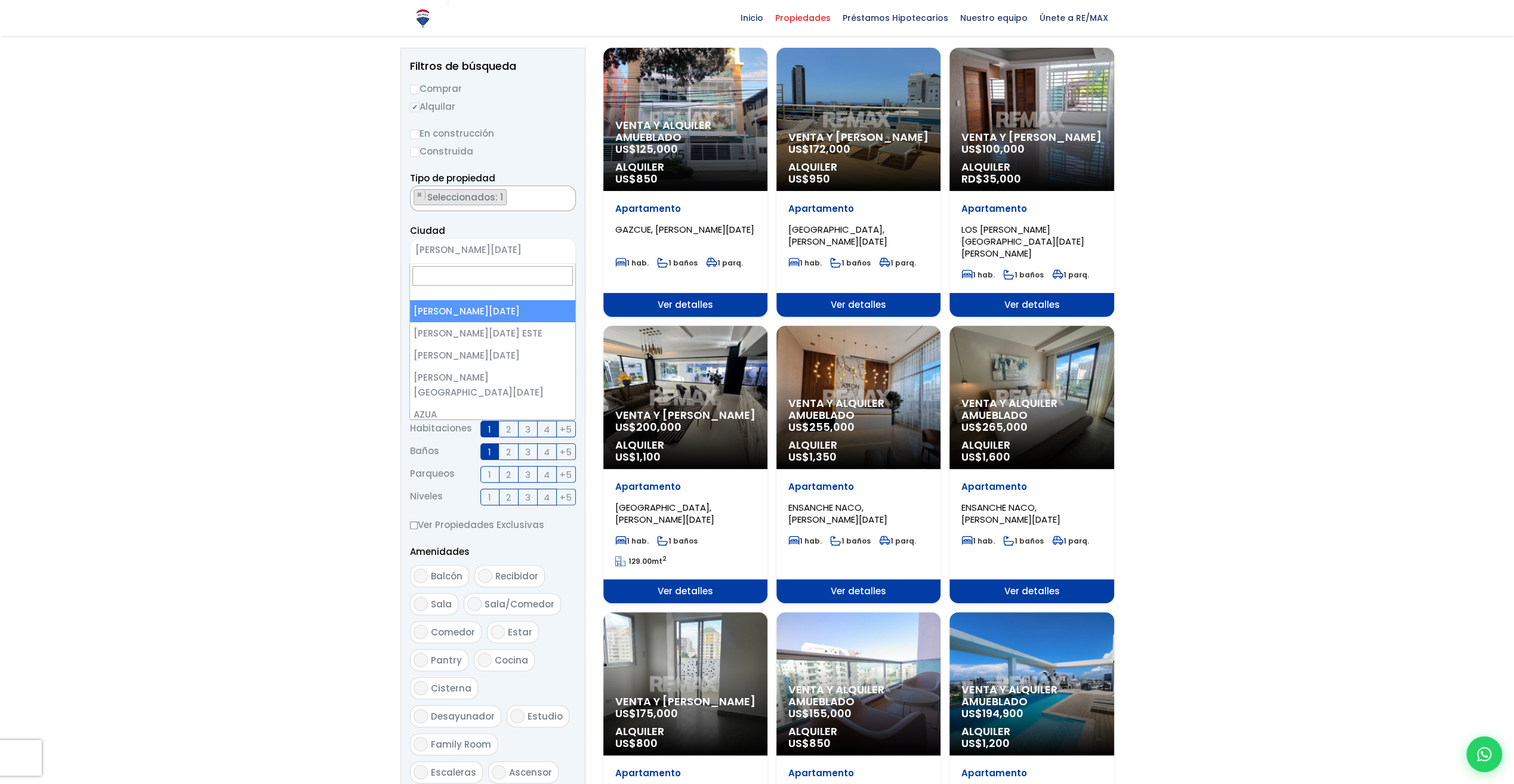
click at [532, 249] on span "[PERSON_NAME][DATE]" at bounding box center [477, 249] width 135 height 16
select select "148"
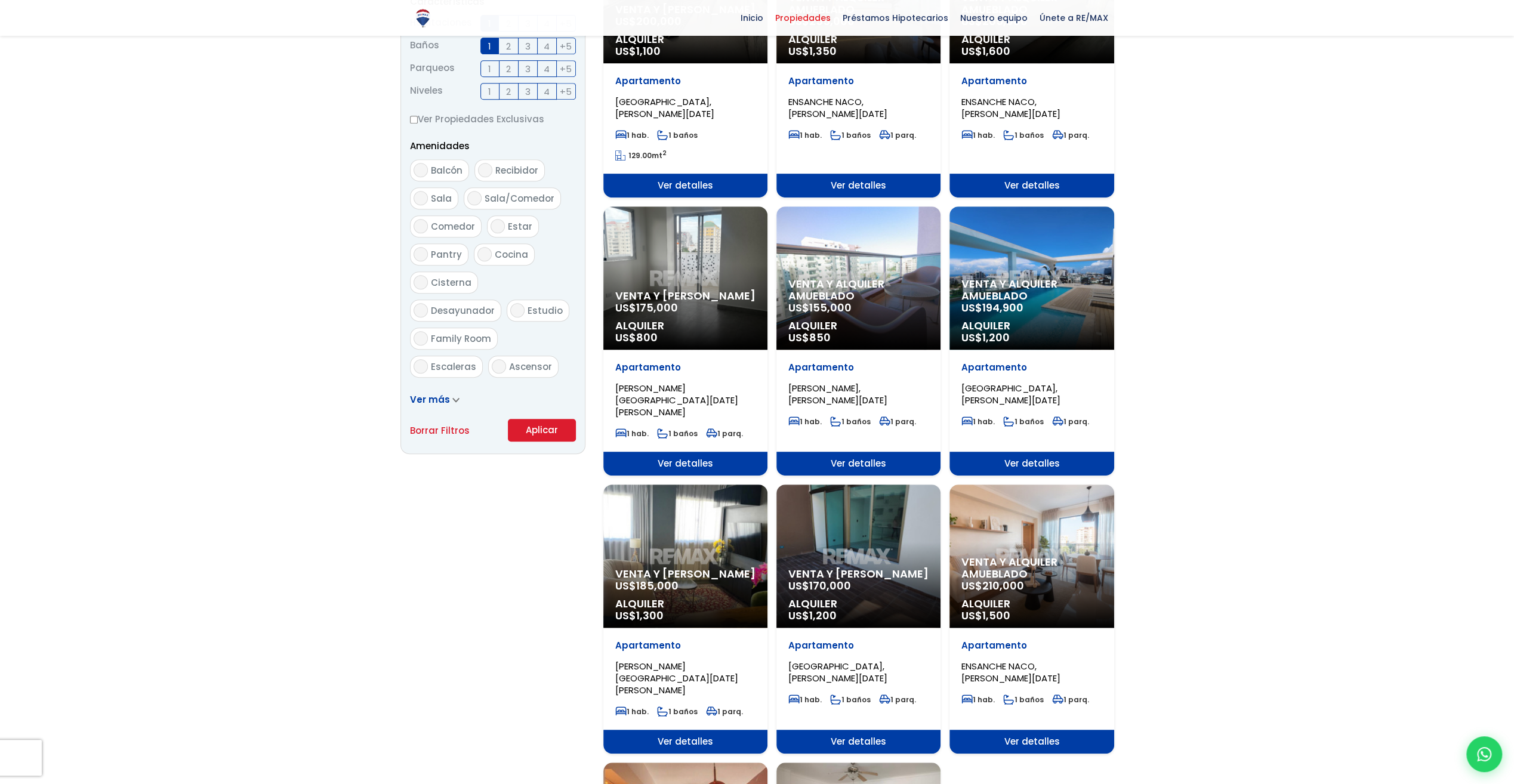
scroll to position [537, 0]
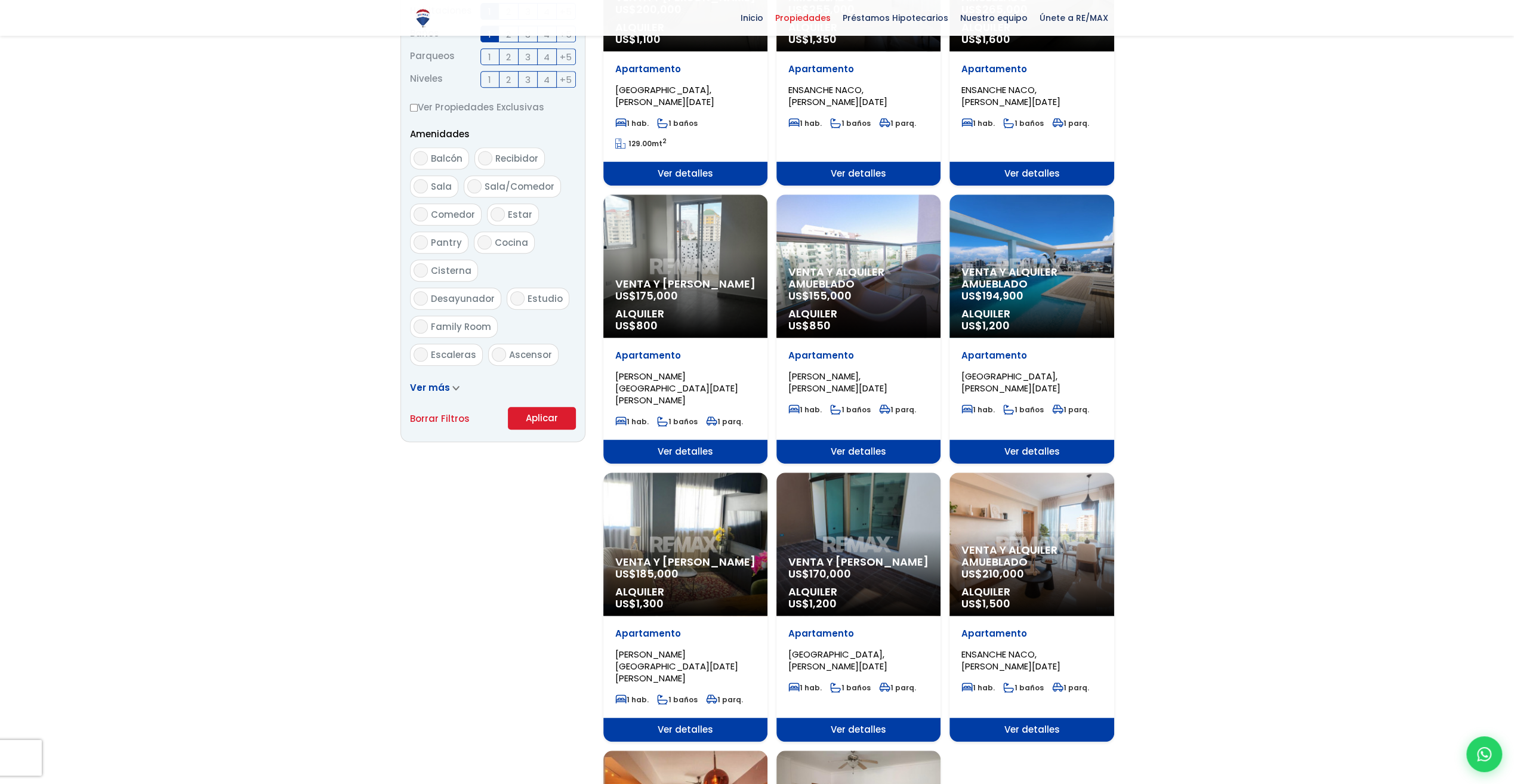
click at [546, 414] on button "Aplicar" at bounding box center [542, 418] width 68 height 23
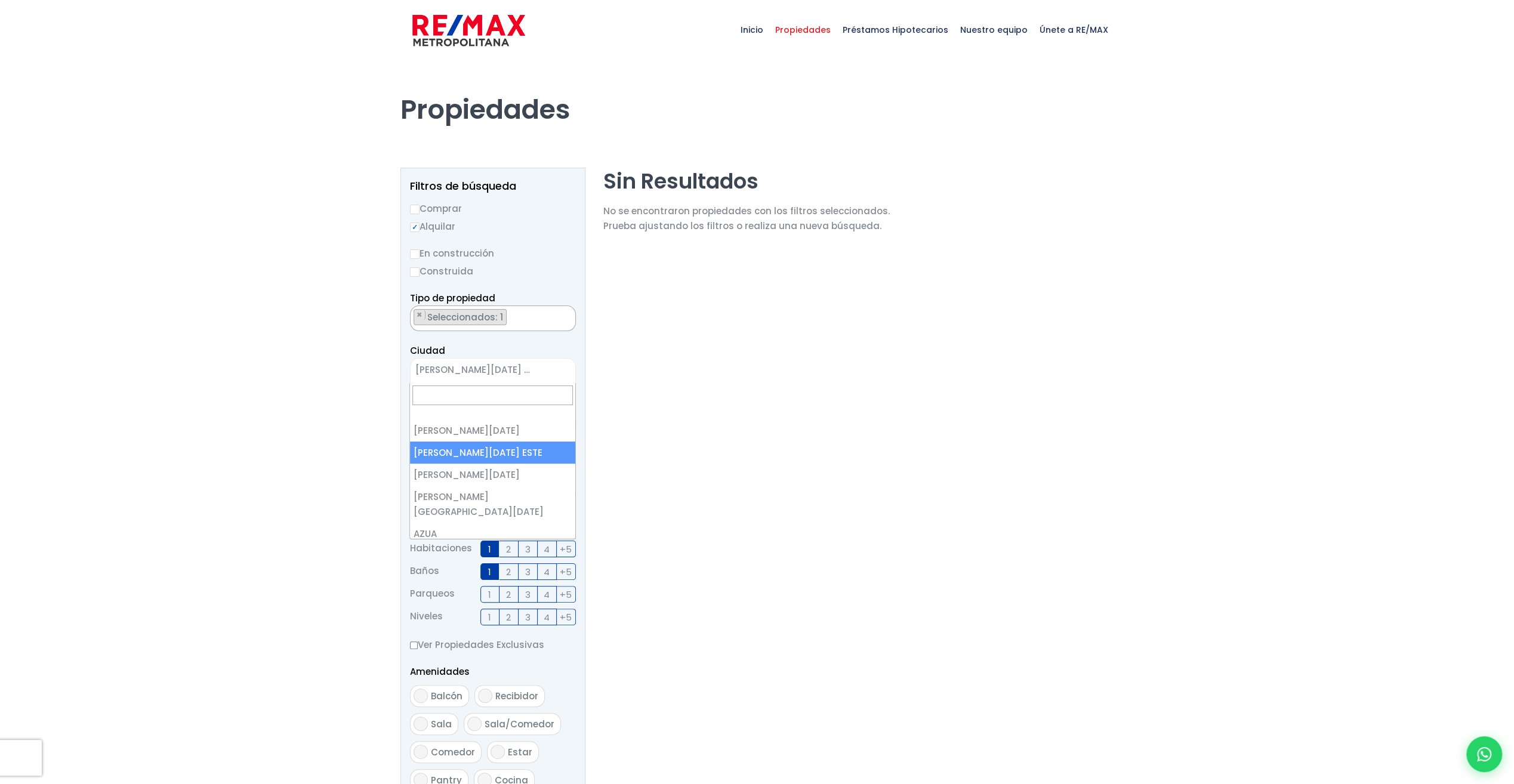
click at [517, 368] on span "[PERSON_NAME][DATE] ESTE" at bounding box center [477, 370] width 135 height 16
select select "149"
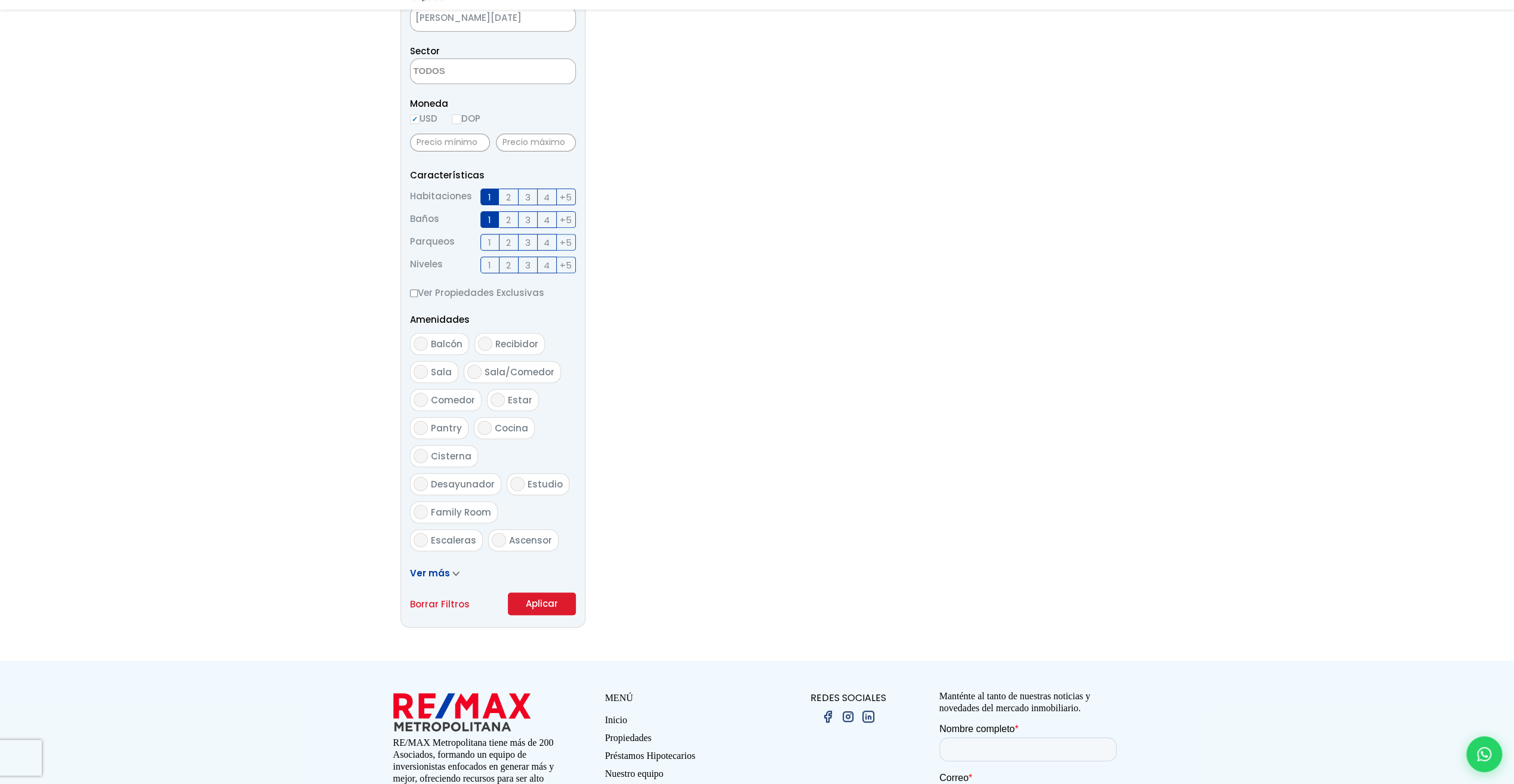
scroll to position [358, 0]
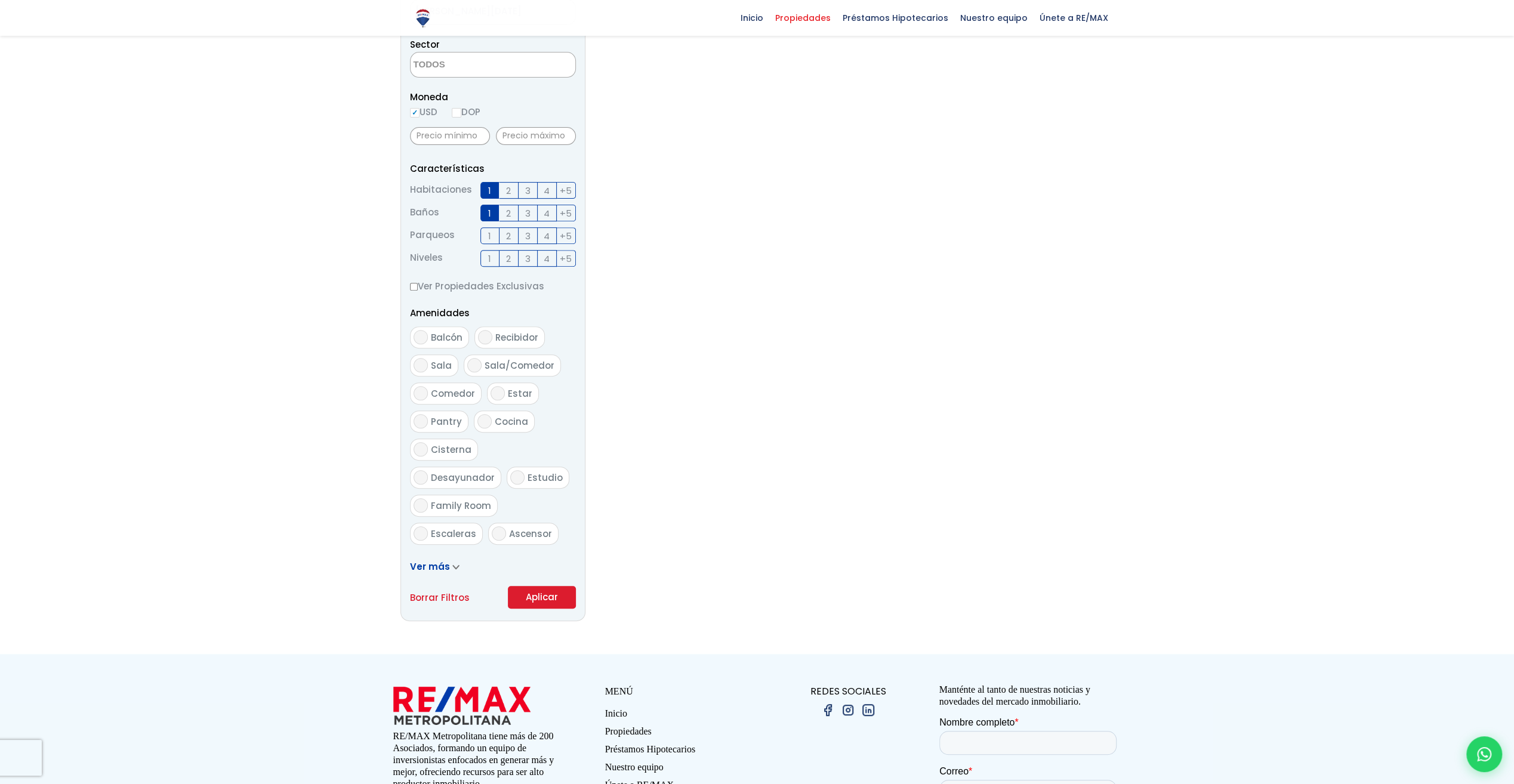
click at [544, 594] on button "Aplicar" at bounding box center [542, 597] width 68 height 23
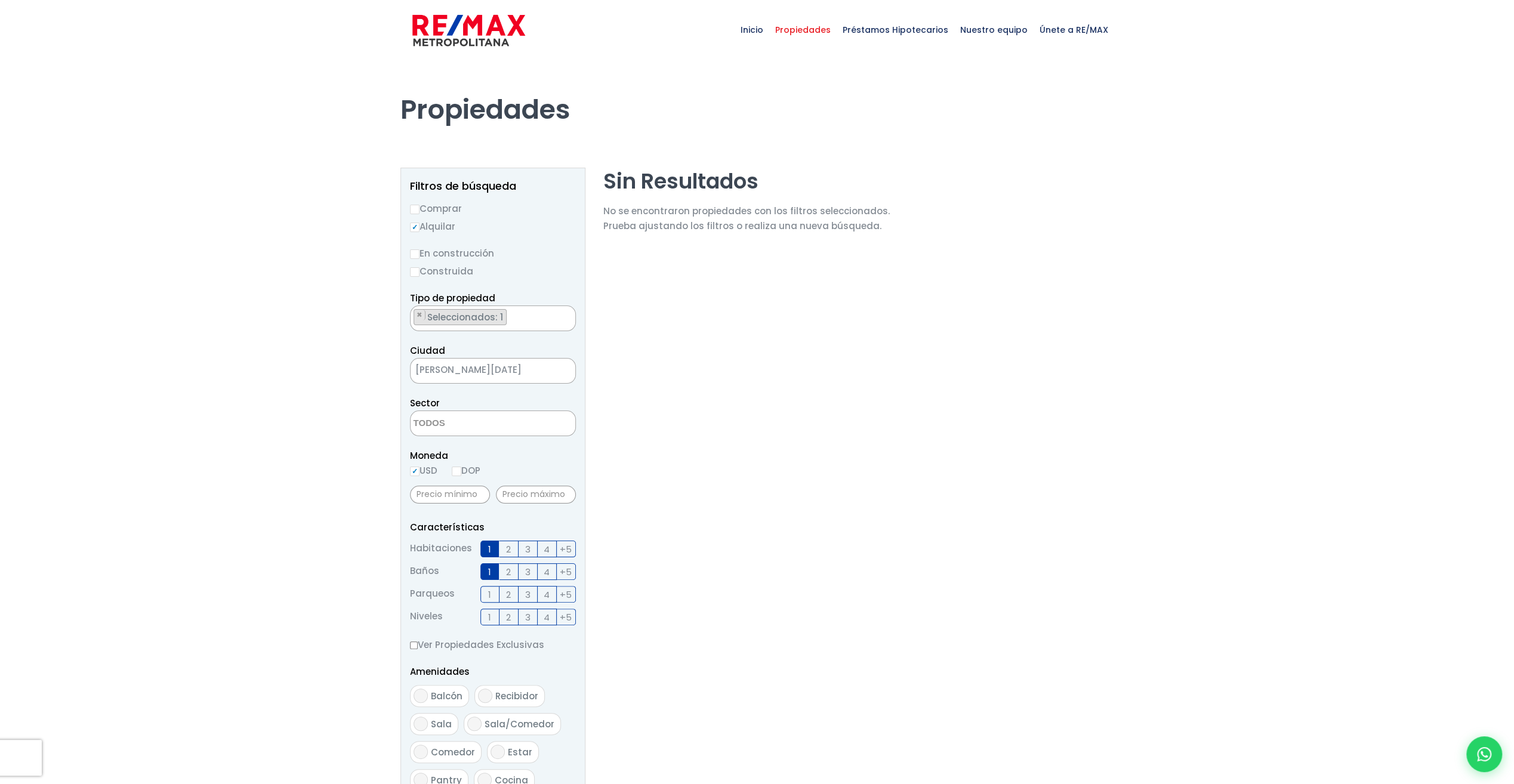
click at [494, 366] on span "[PERSON_NAME][DATE]" at bounding box center [477, 370] width 135 height 16
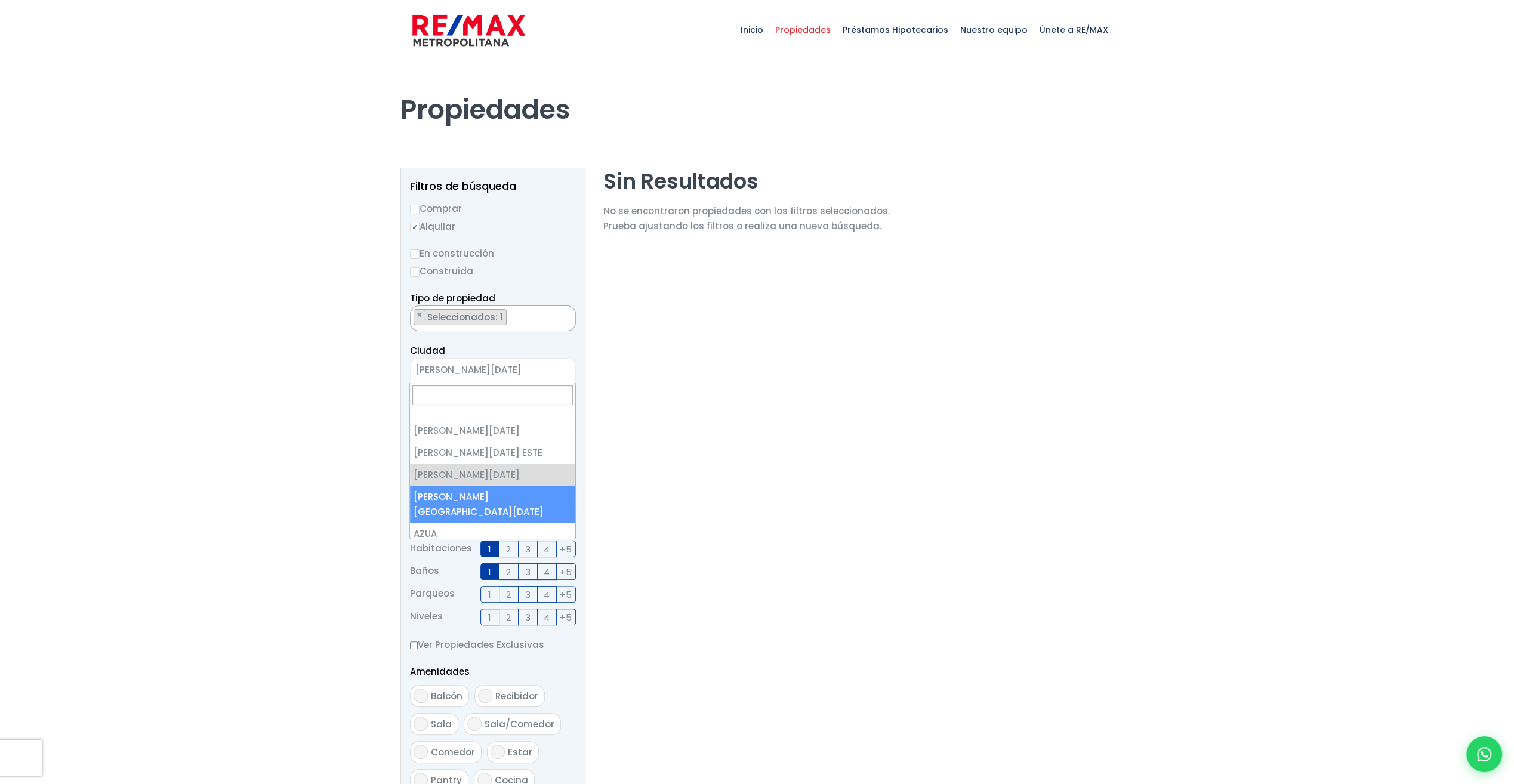
select select "150"
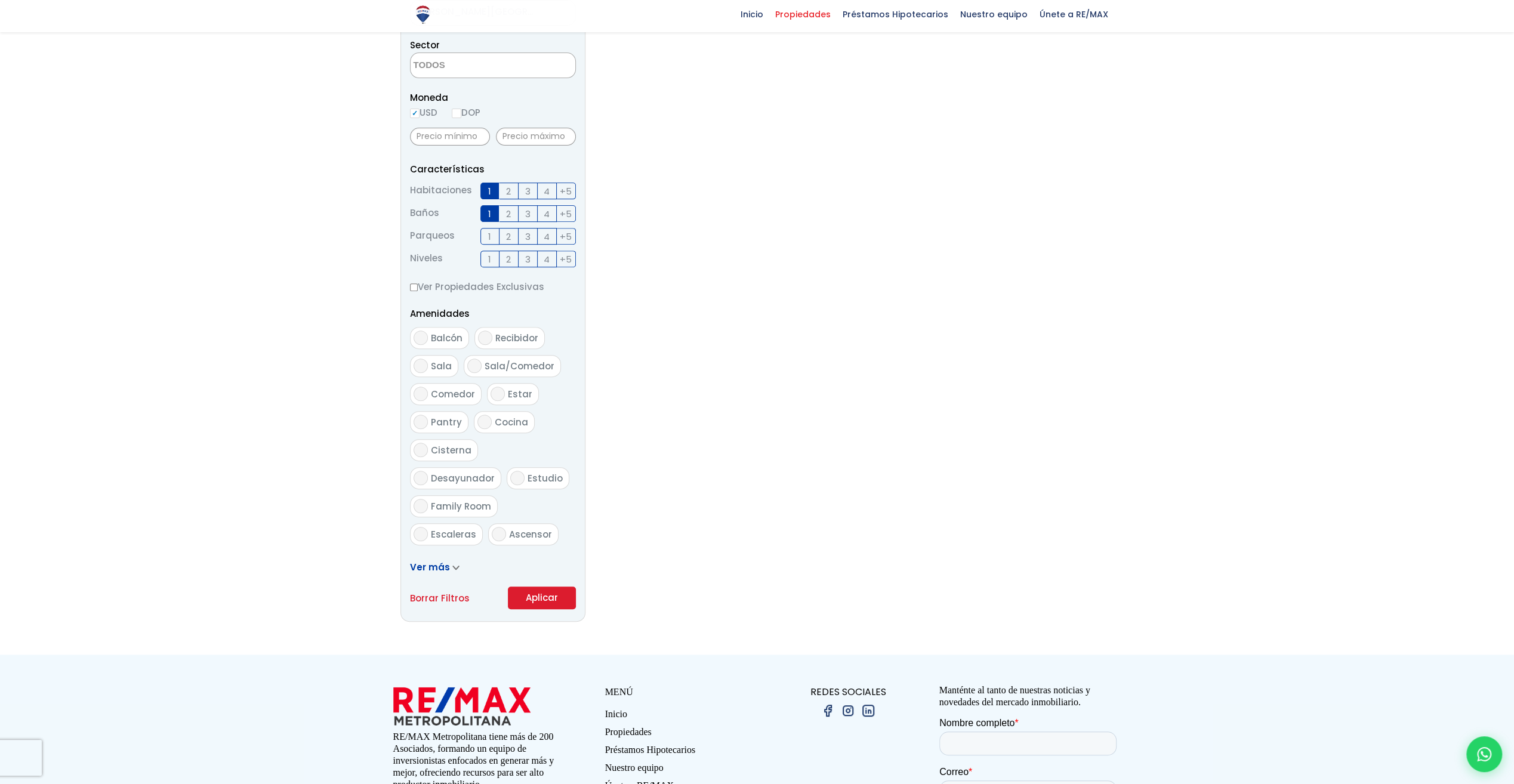
scroll to position [358, 0]
click at [546, 589] on button "Aplicar" at bounding box center [542, 597] width 68 height 23
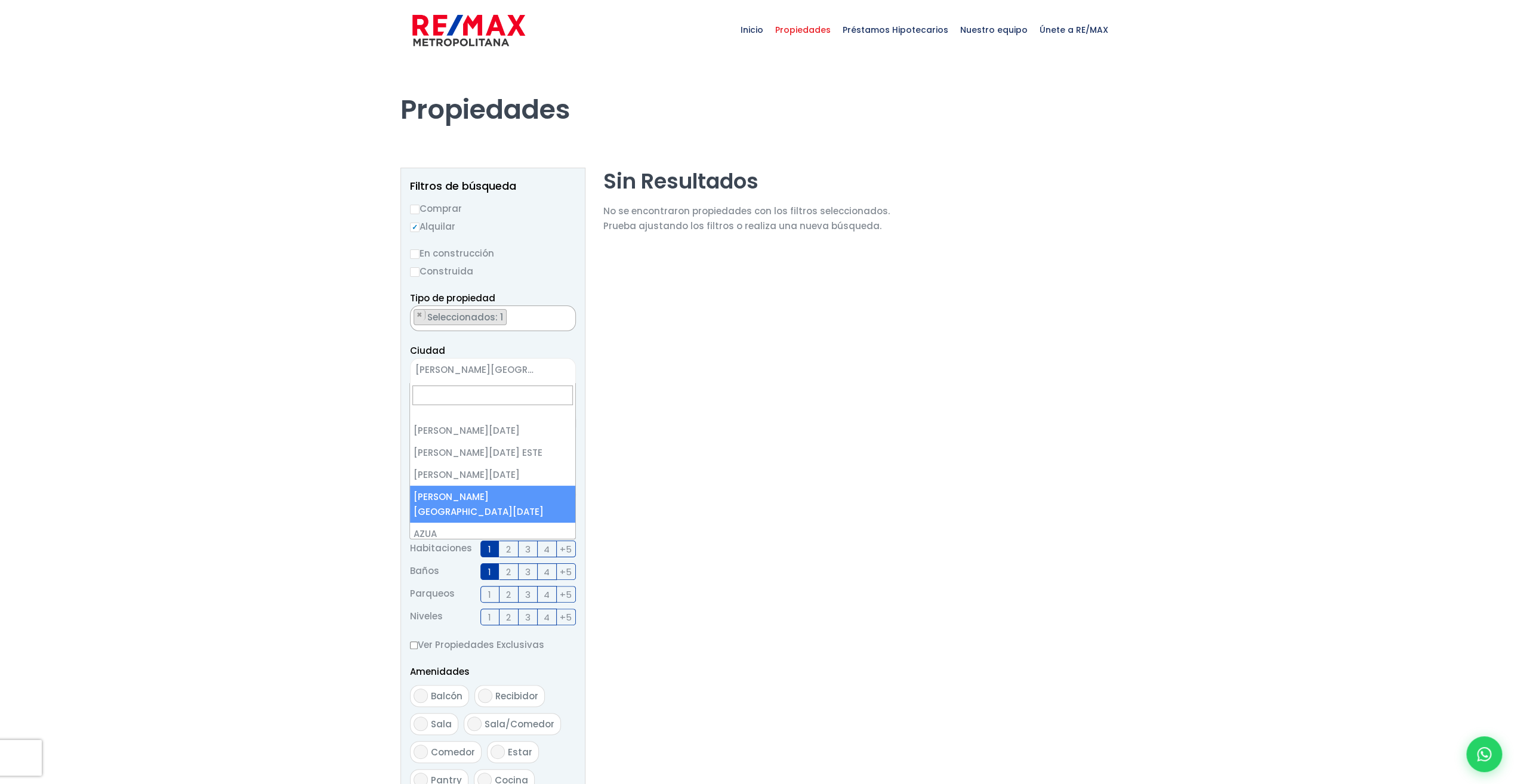
click at [527, 367] on span "[PERSON_NAME][GEOGRAPHIC_DATA][DATE]" at bounding box center [477, 370] width 135 height 16
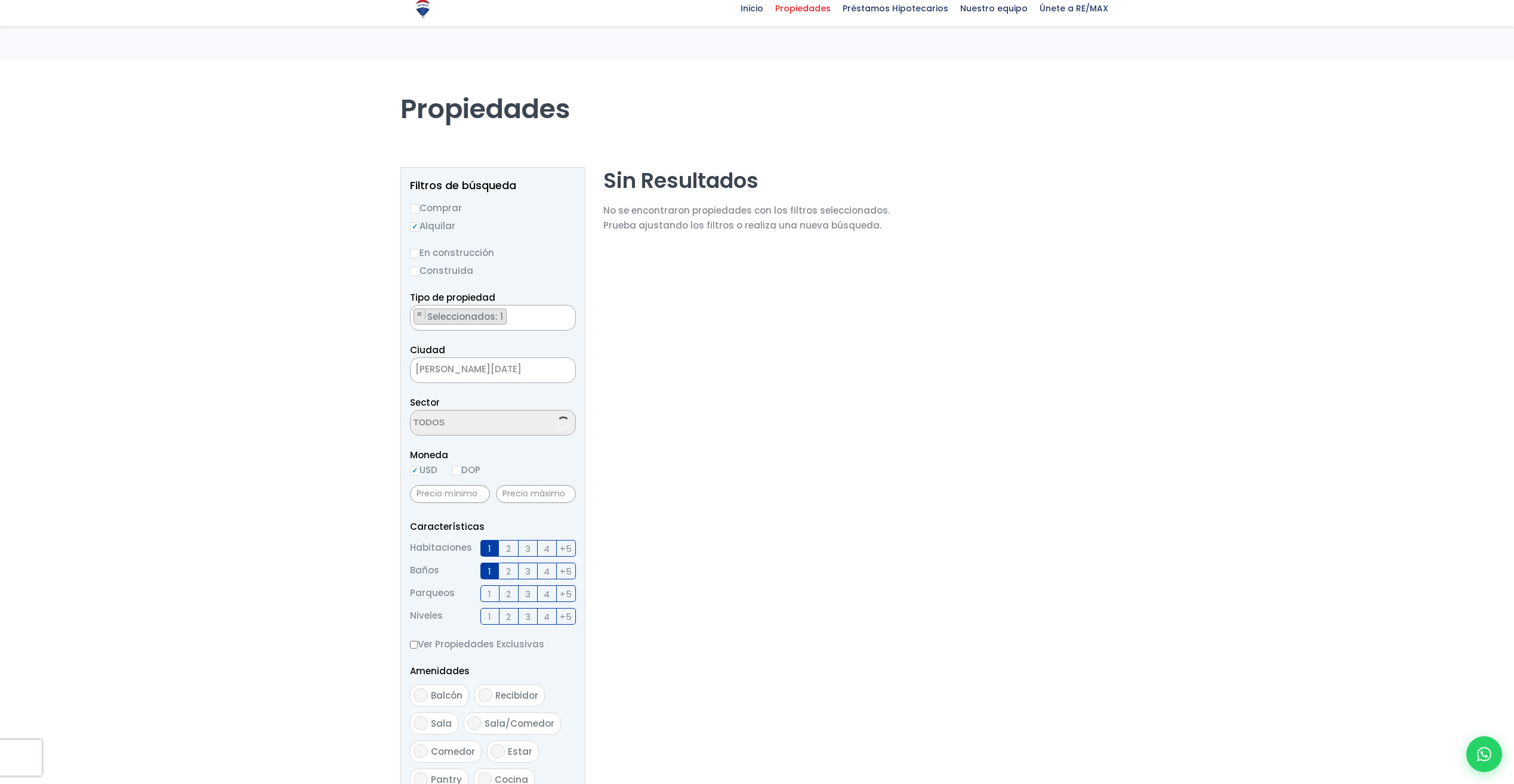
select select "150"
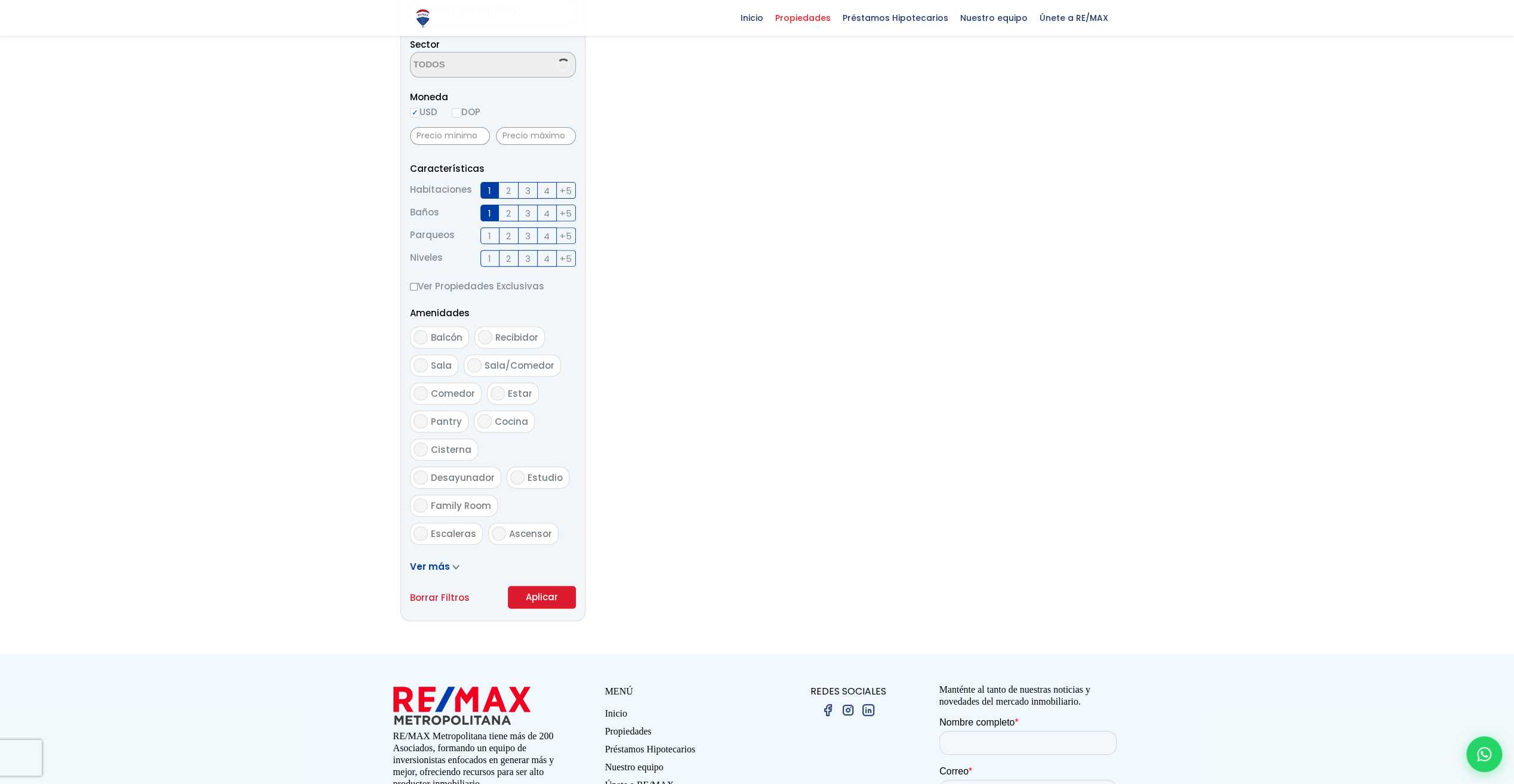
scroll to position [358, 0]
